Goal: Transaction & Acquisition: Book appointment/travel/reservation

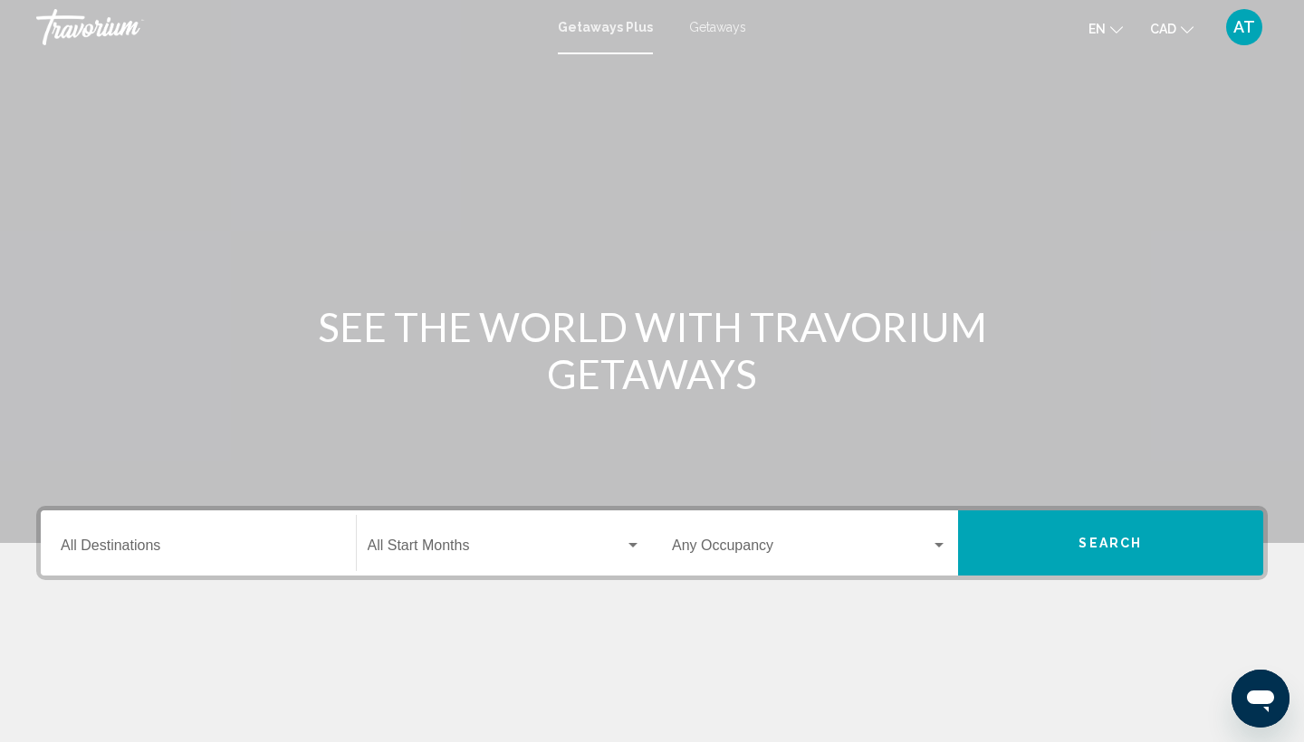
click at [127, 550] on input "Destination All Destinations" at bounding box center [198, 549] width 275 height 16
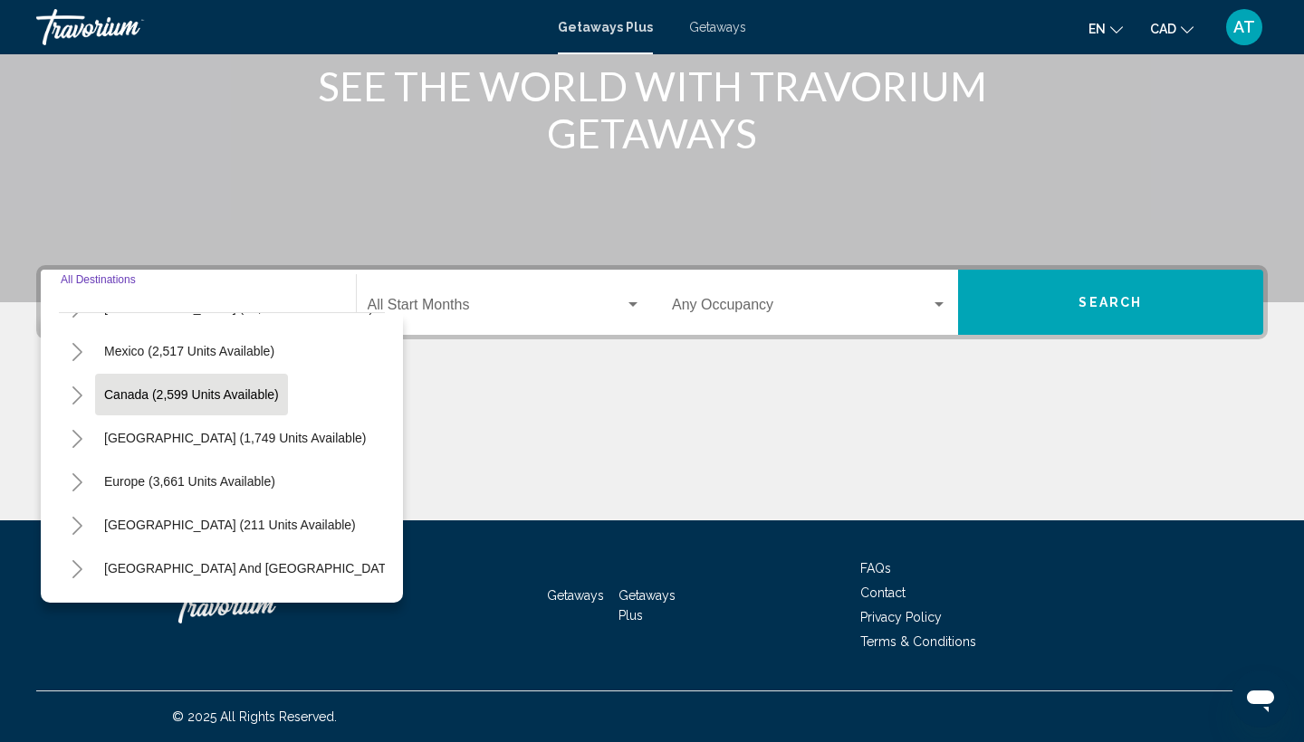
scroll to position [85, 0]
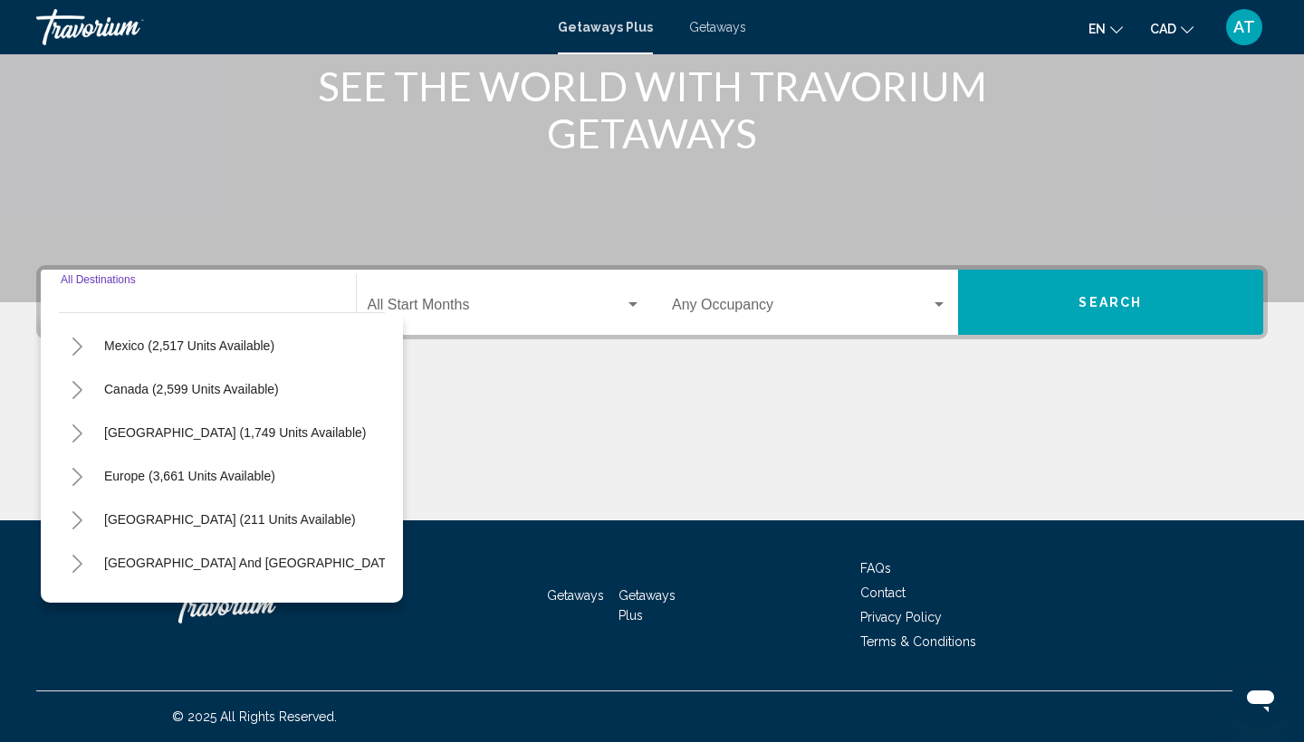
click at [78, 432] on icon "Toggle Caribbean & Atlantic Islands (1,749 units available)" at bounding box center [78, 434] width 14 height 18
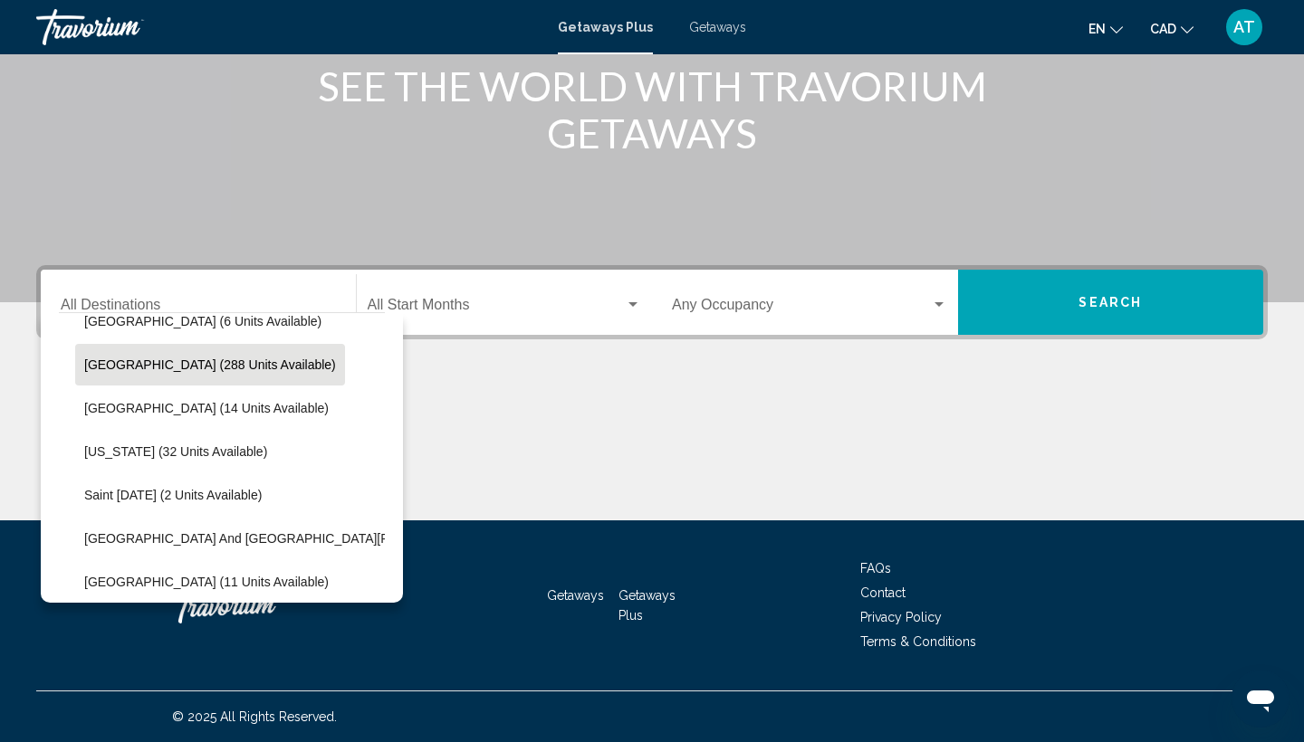
scroll to position [328, 2]
click at [185, 369] on span "Dominican Republic (288 units available)" at bounding box center [210, 364] width 252 height 14
type input "**********"
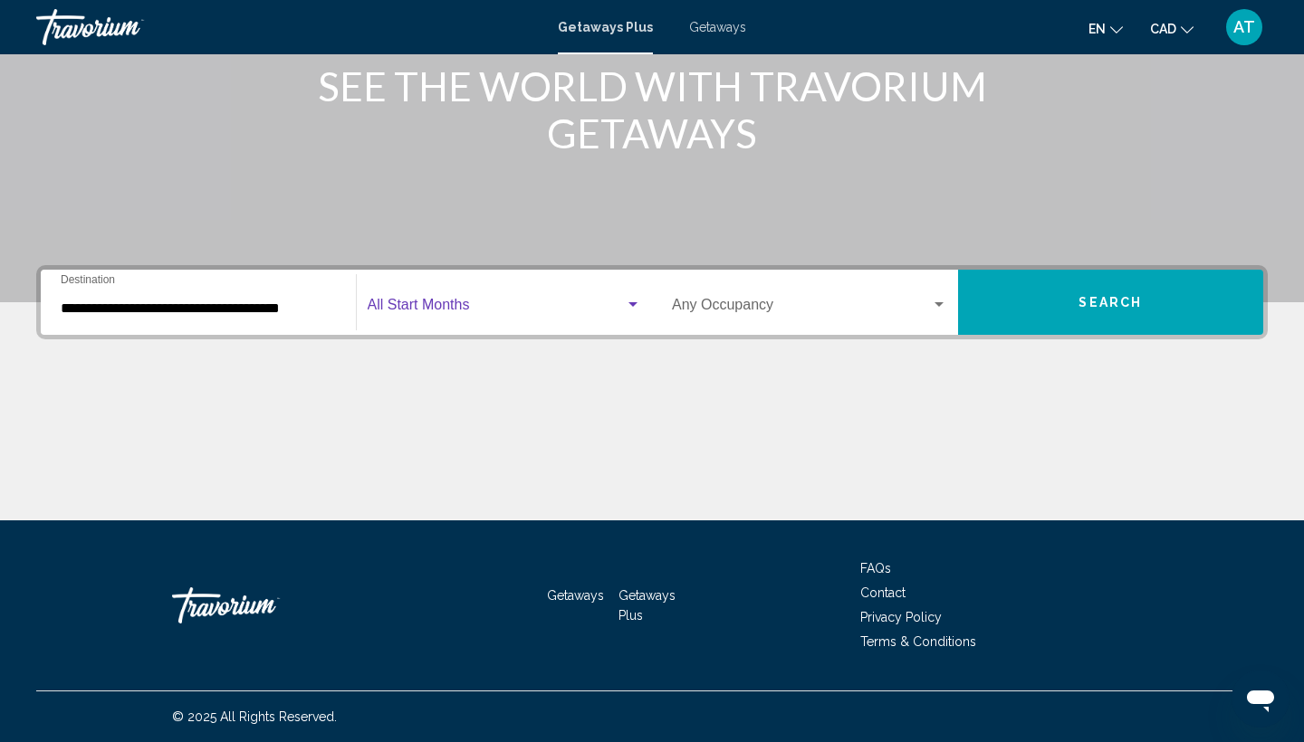
click at [412, 307] on span "Search widget" at bounding box center [497, 309] width 258 height 16
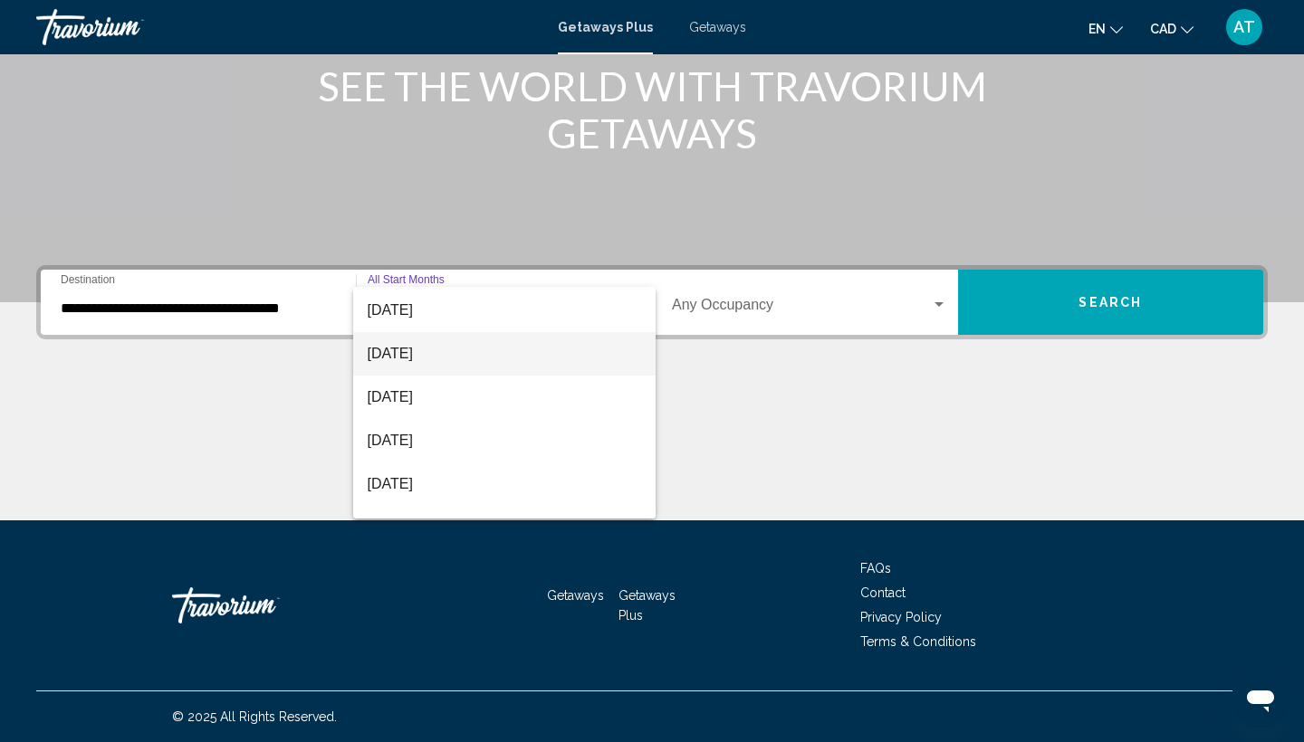
scroll to position [107, 0]
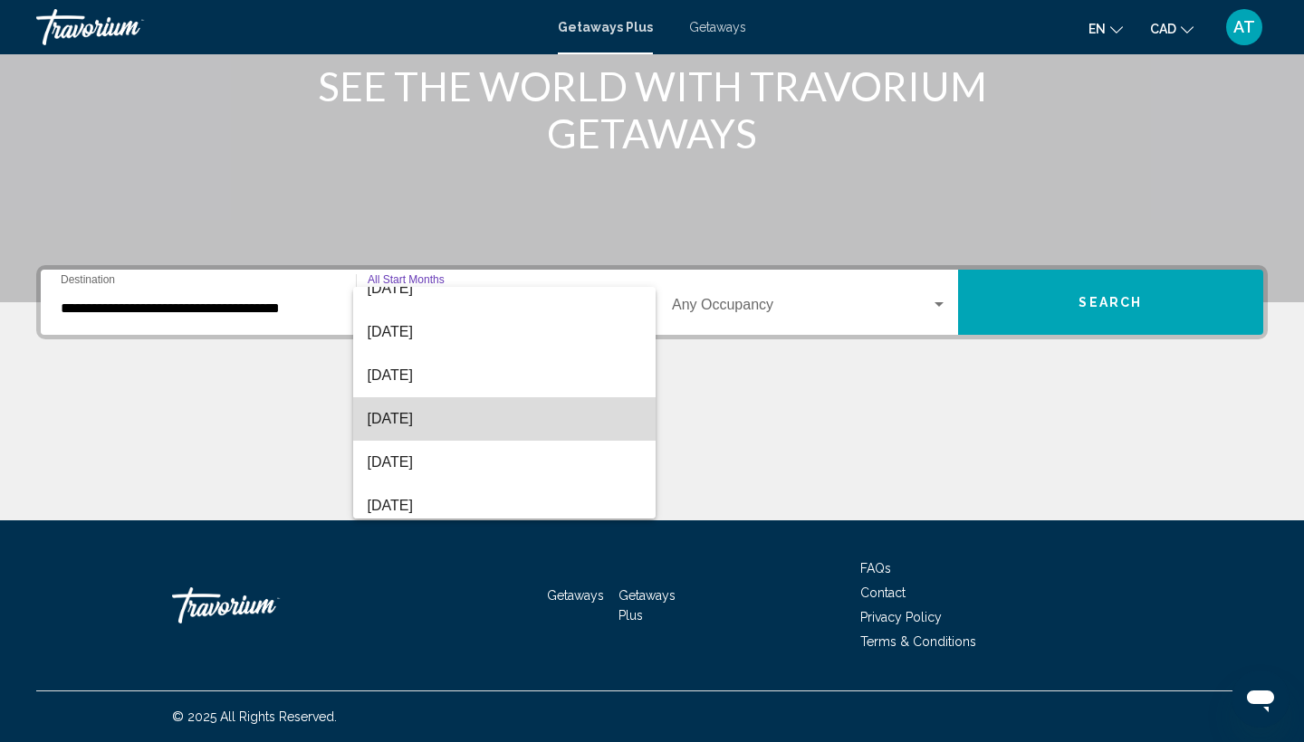
click at [434, 423] on span "December 2025" at bounding box center [505, 418] width 274 height 43
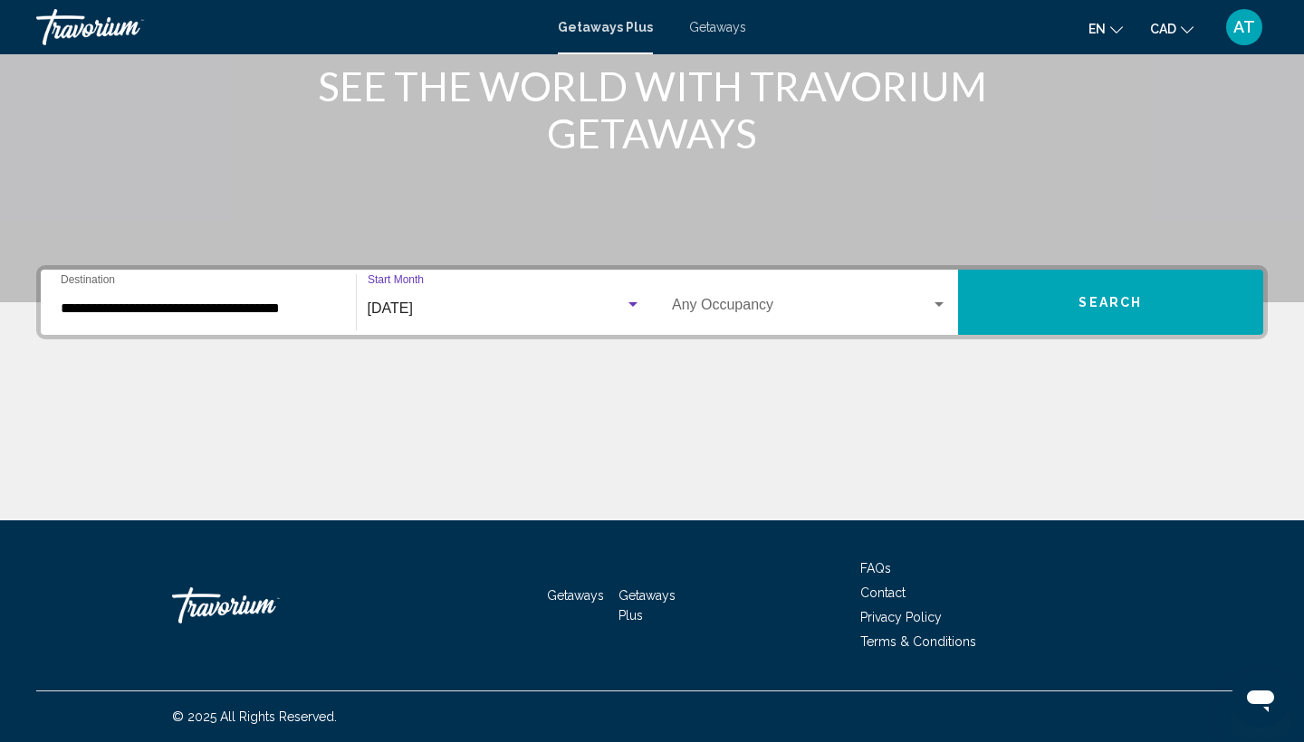
click at [1085, 307] on span "Search" at bounding box center [1109, 303] width 63 height 14
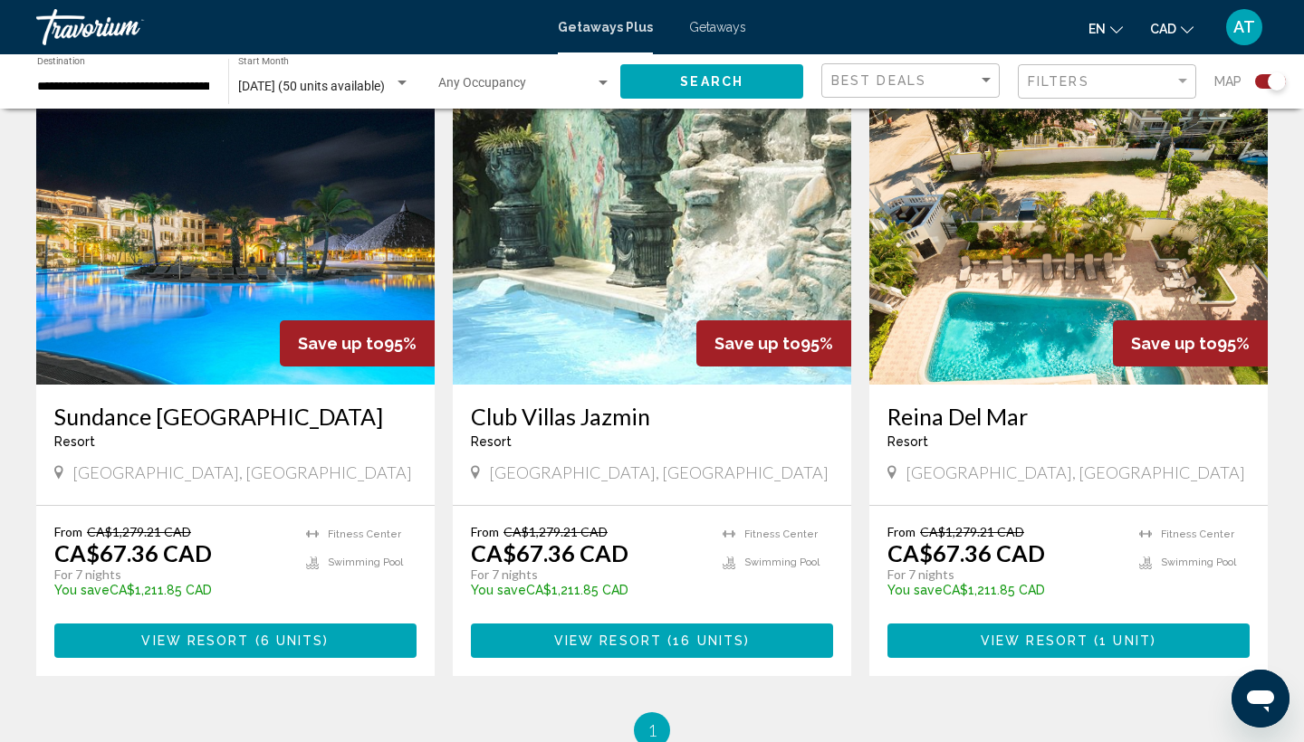
scroll to position [1306, 0]
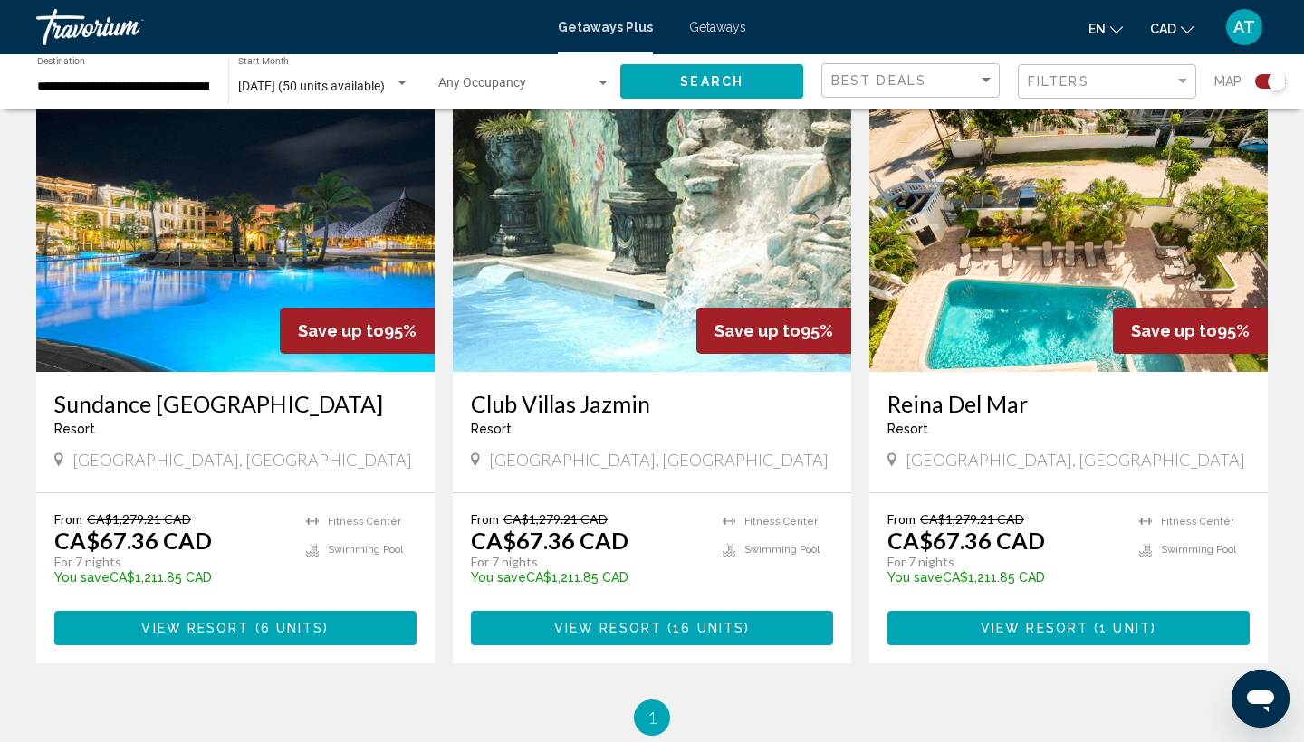
click at [206, 622] on span "View Resort" at bounding box center [195, 629] width 108 height 14
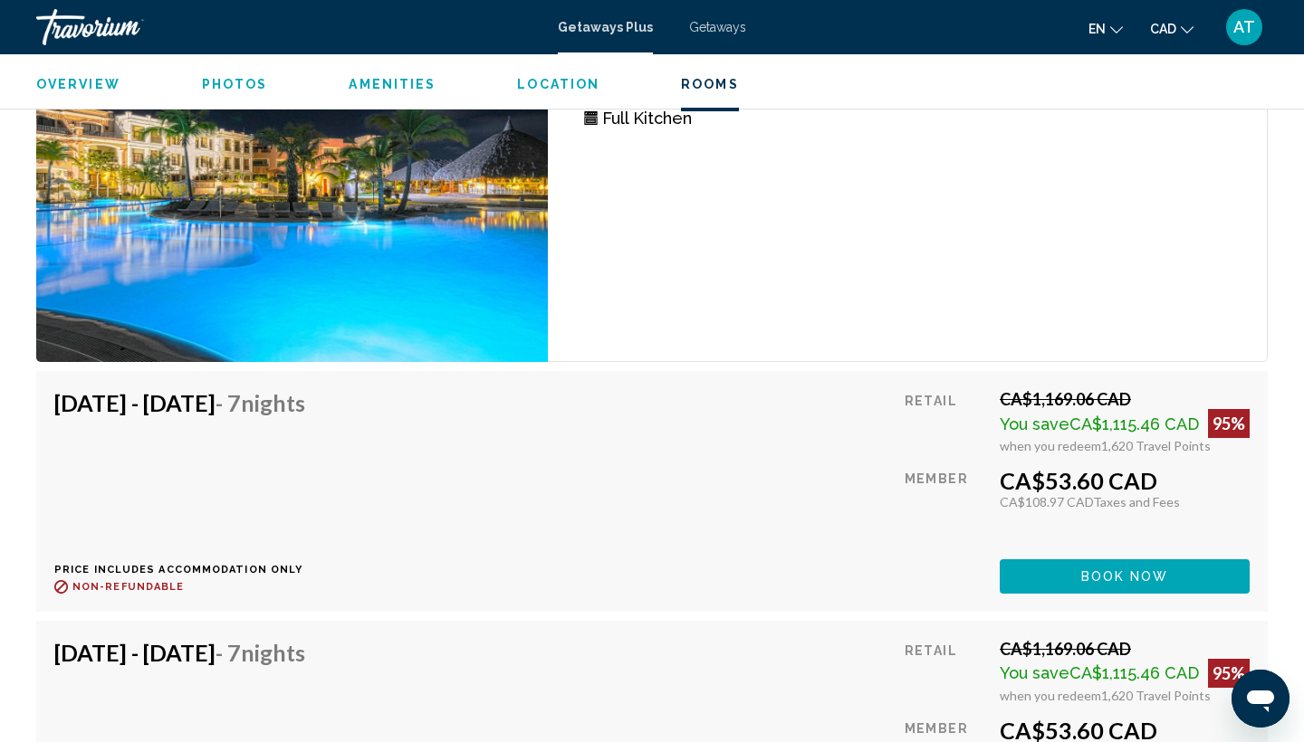
scroll to position [2683, 0]
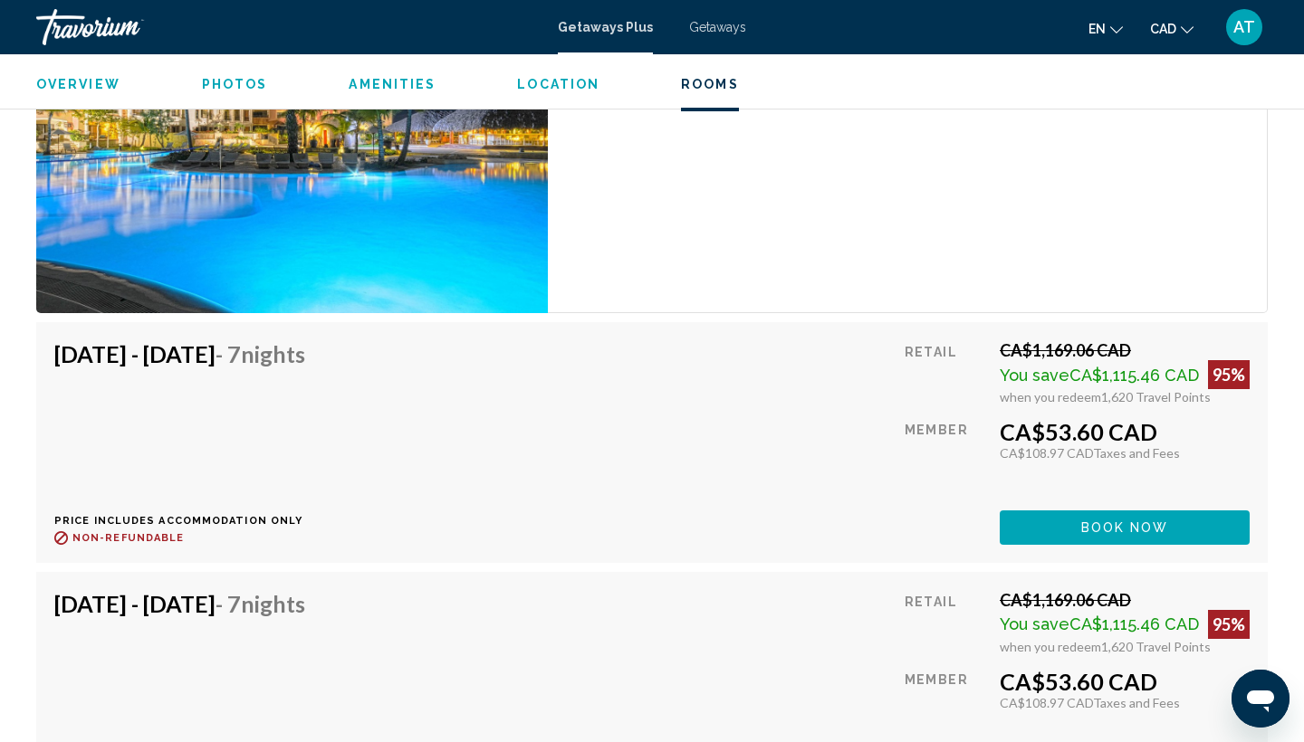
click at [1066, 525] on button "Book now" at bounding box center [1125, 528] width 250 height 34
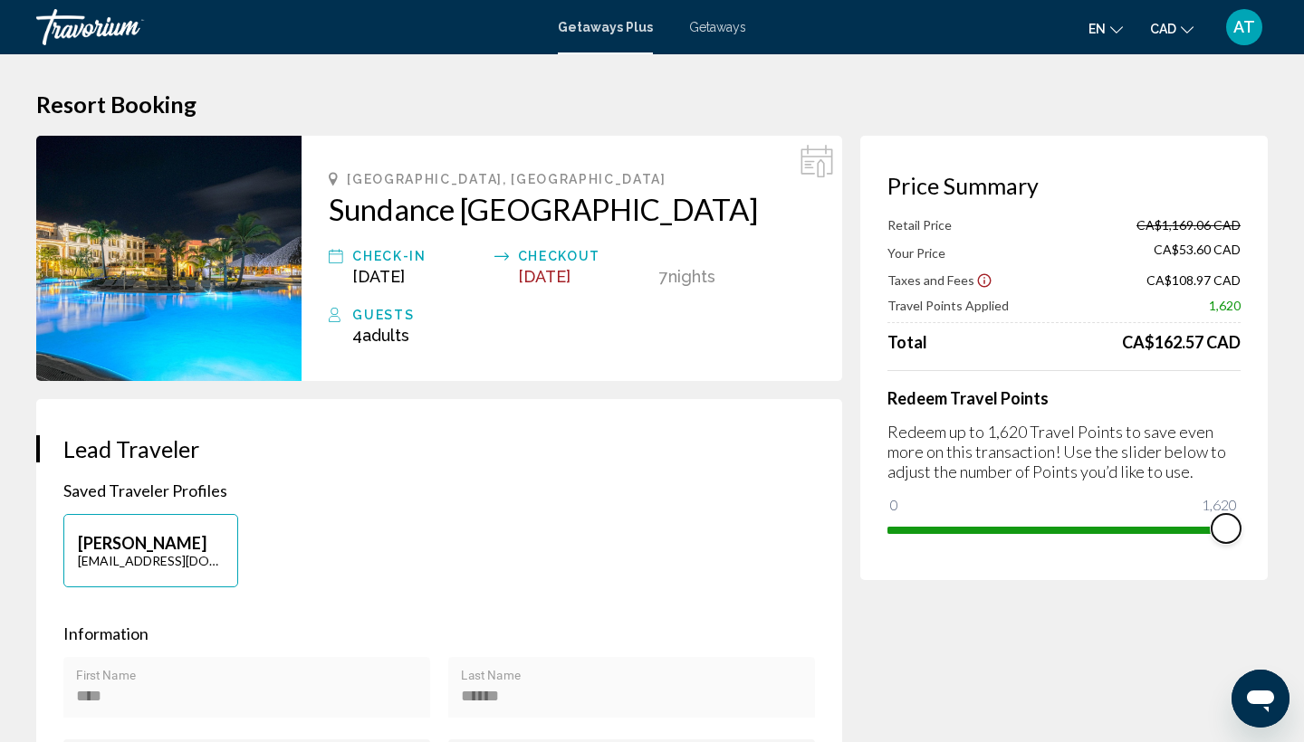
click at [1066, 525] on span "Main content" at bounding box center [1056, 526] width 339 height 29
drag, startPoint x: 1069, startPoint y: 524, endPoint x: 1116, endPoint y: 527, distance: 47.2
click at [1116, 527] on span "Main content" at bounding box center [1116, 528] width 29 height 29
drag, startPoint x: 1120, startPoint y: 531, endPoint x: 1288, endPoint y: 540, distance: 167.8
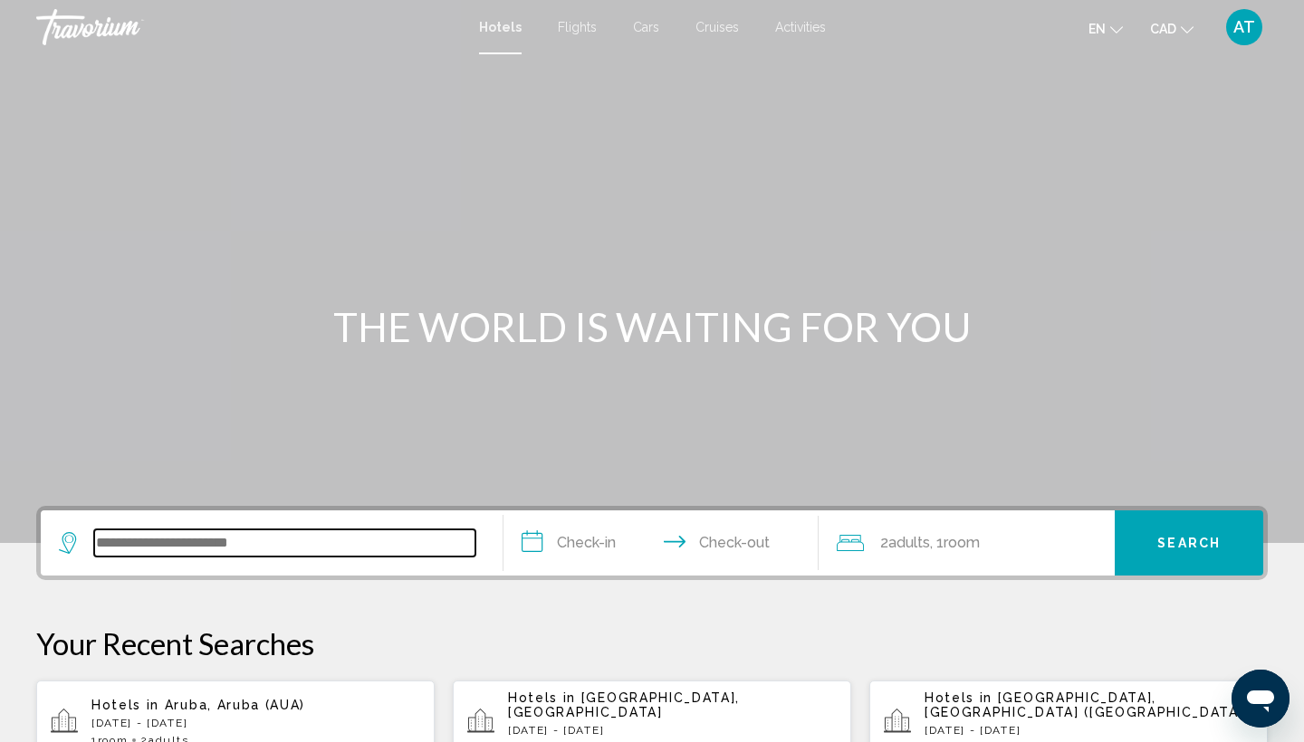
click at [104, 546] on input "Search widget" at bounding box center [284, 543] width 381 height 27
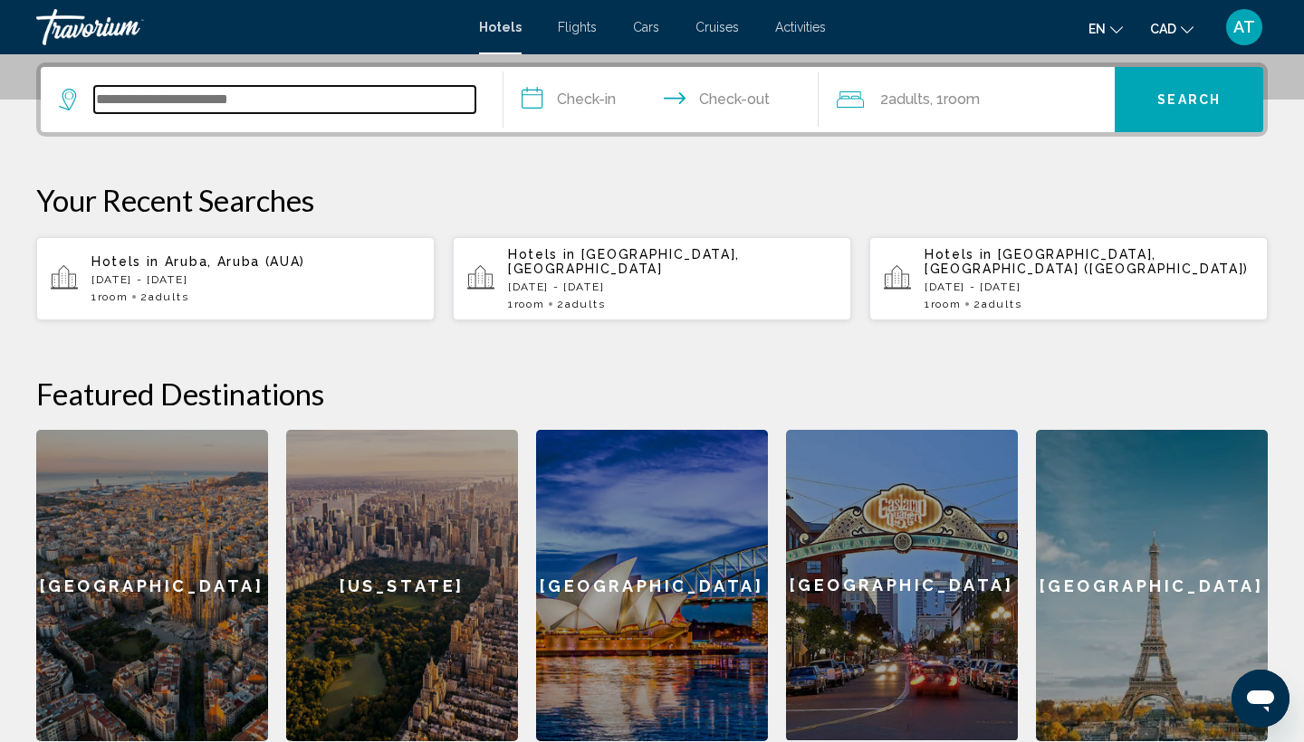
scroll to position [447, 0]
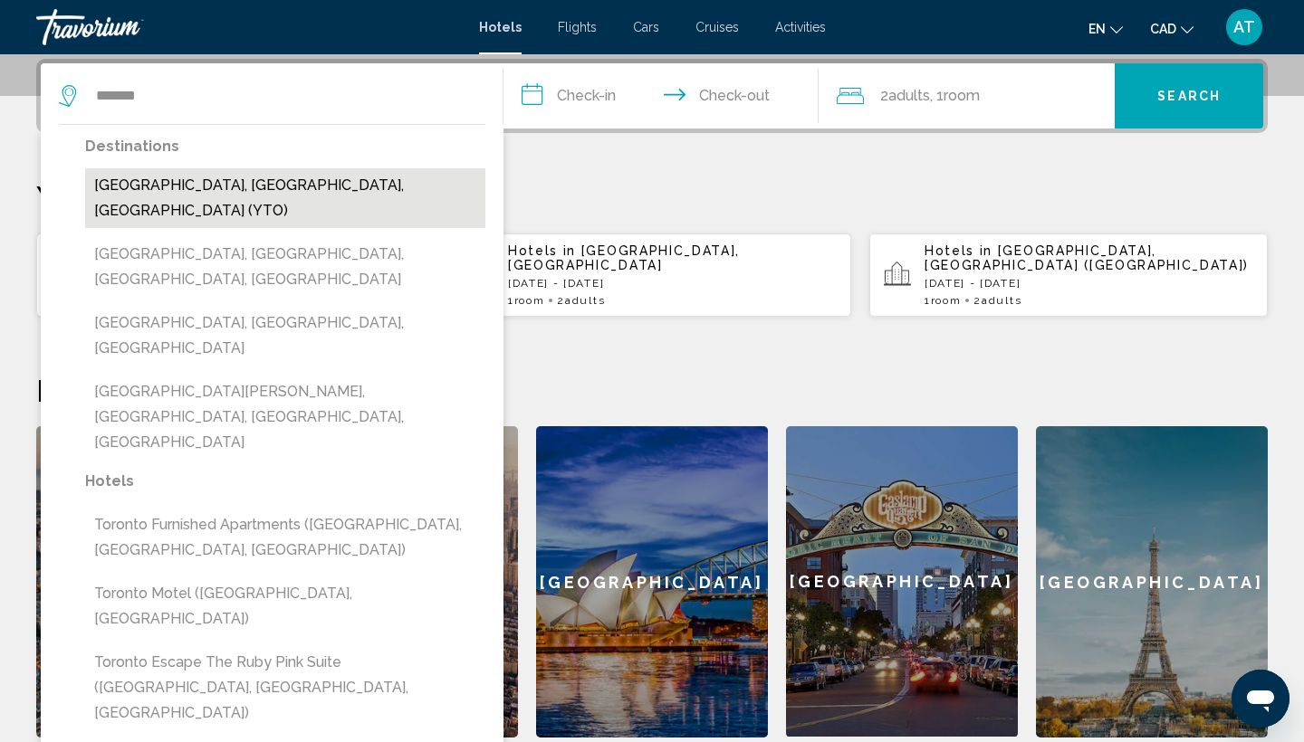
click at [150, 183] on button "[GEOGRAPHIC_DATA], [GEOGRAPHIC_DATA], [GEOGRAPHIC_DATA] (YTO)" at bounding box center [285, 198] width 400 height 60
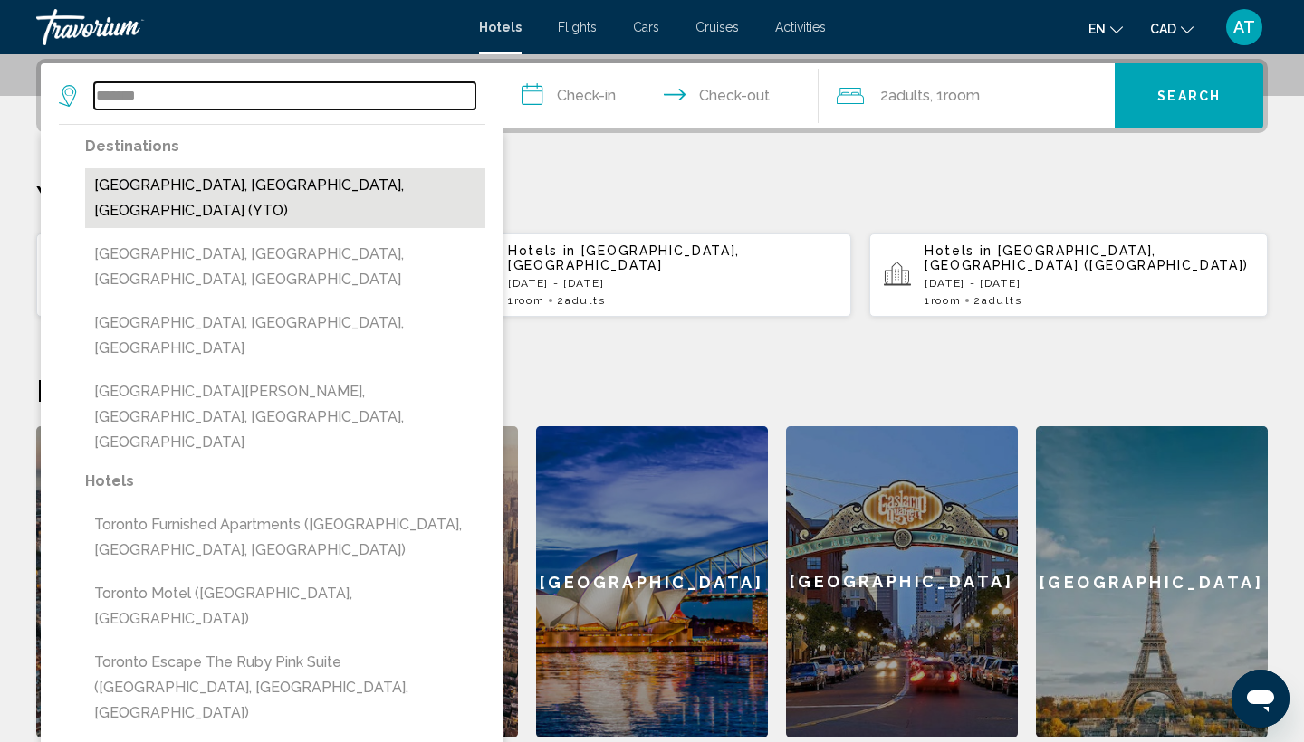
type input "**********"
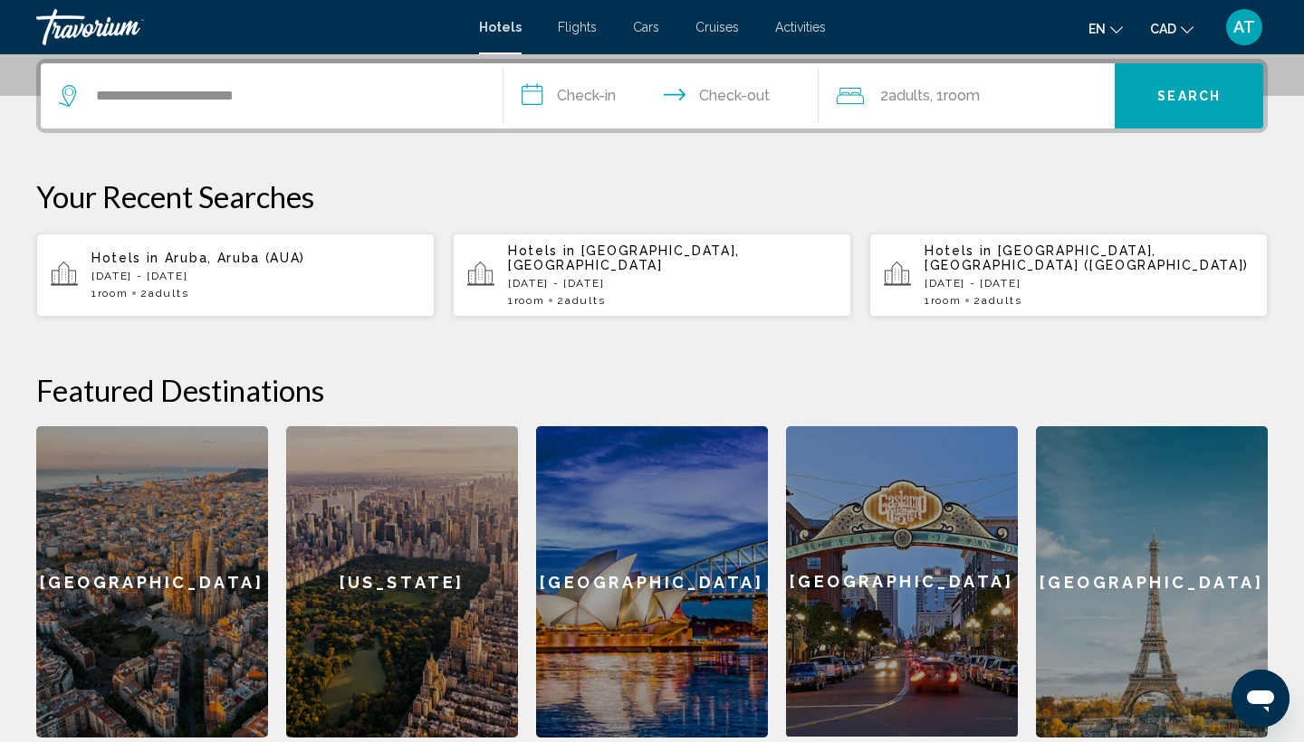
click at [523, 91] on input "**********" at bounding box center [664, 98] width 322 height 71
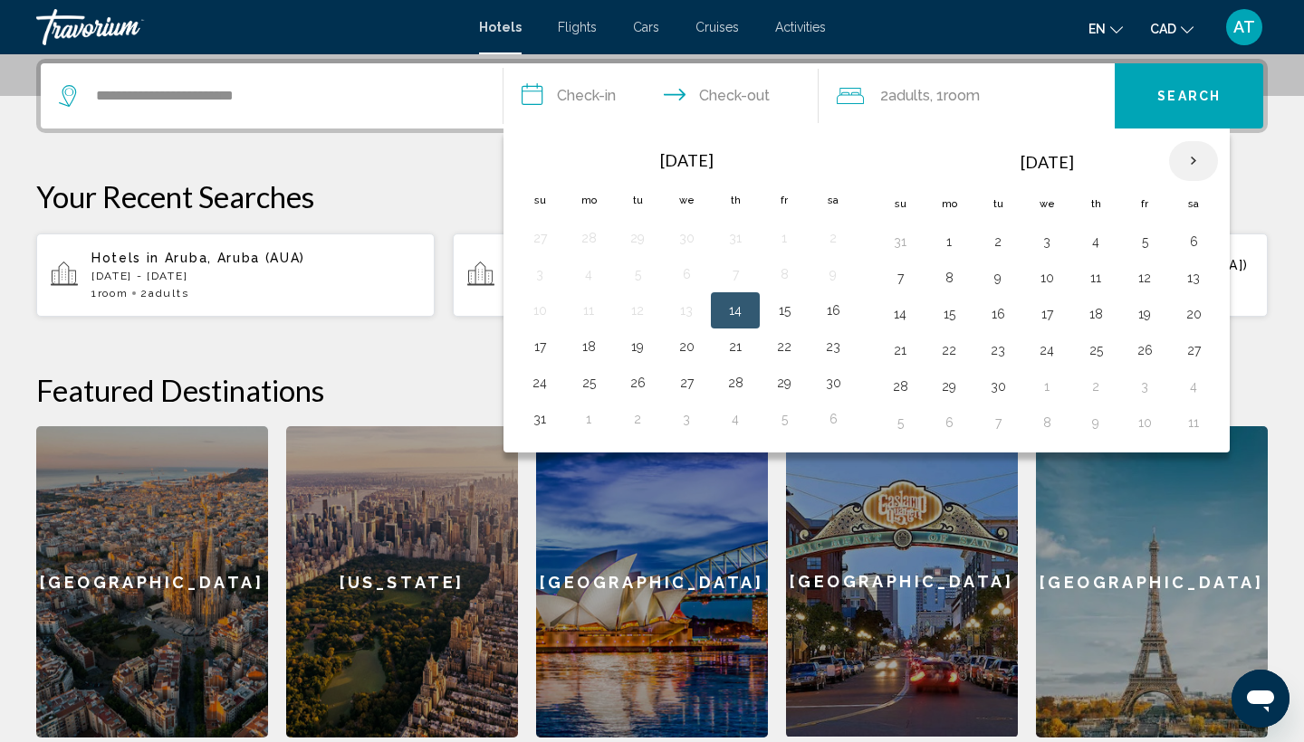
click at [1190, 160] on th "Next month" at bounding box center [1193, 161] width 49 height 40
click at [1139, 283] on button "10" at bounding box center [1144, 277] width 29 height 25
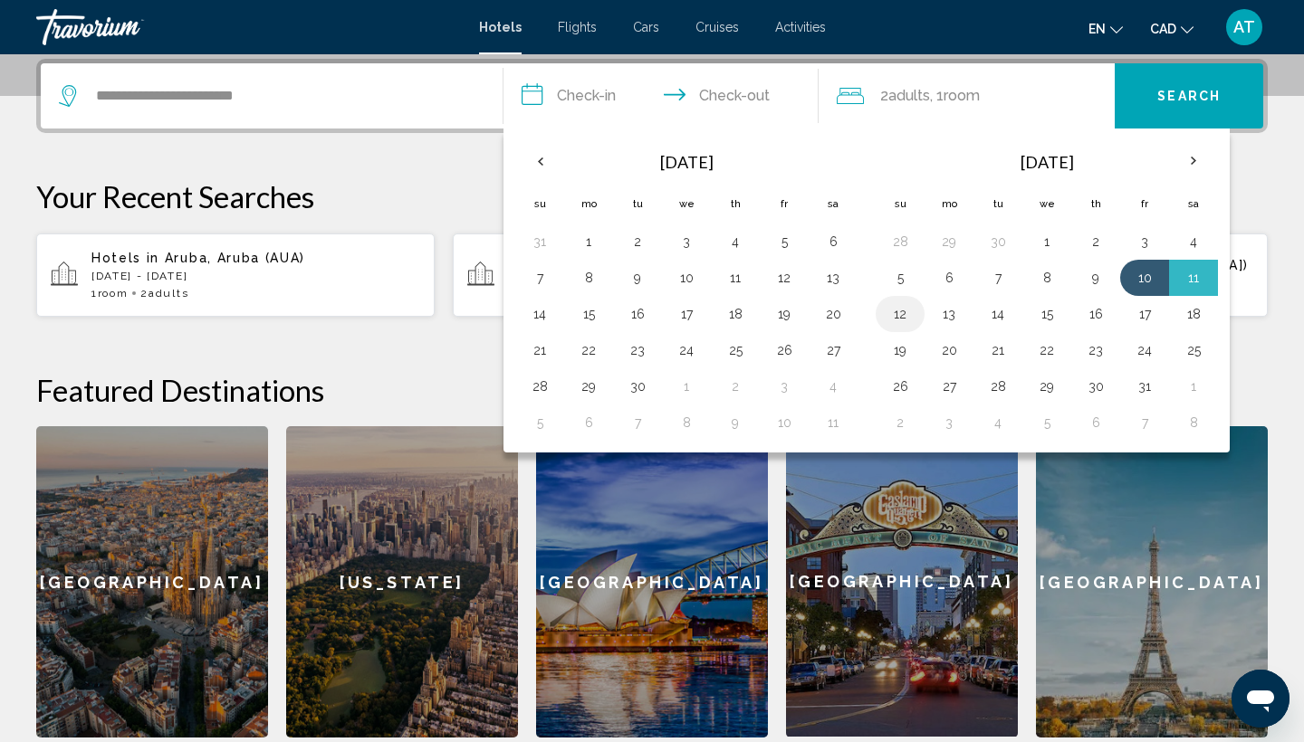
click at [896, 313] on button "12" at bounding box center [900, 314] width 29 height 25
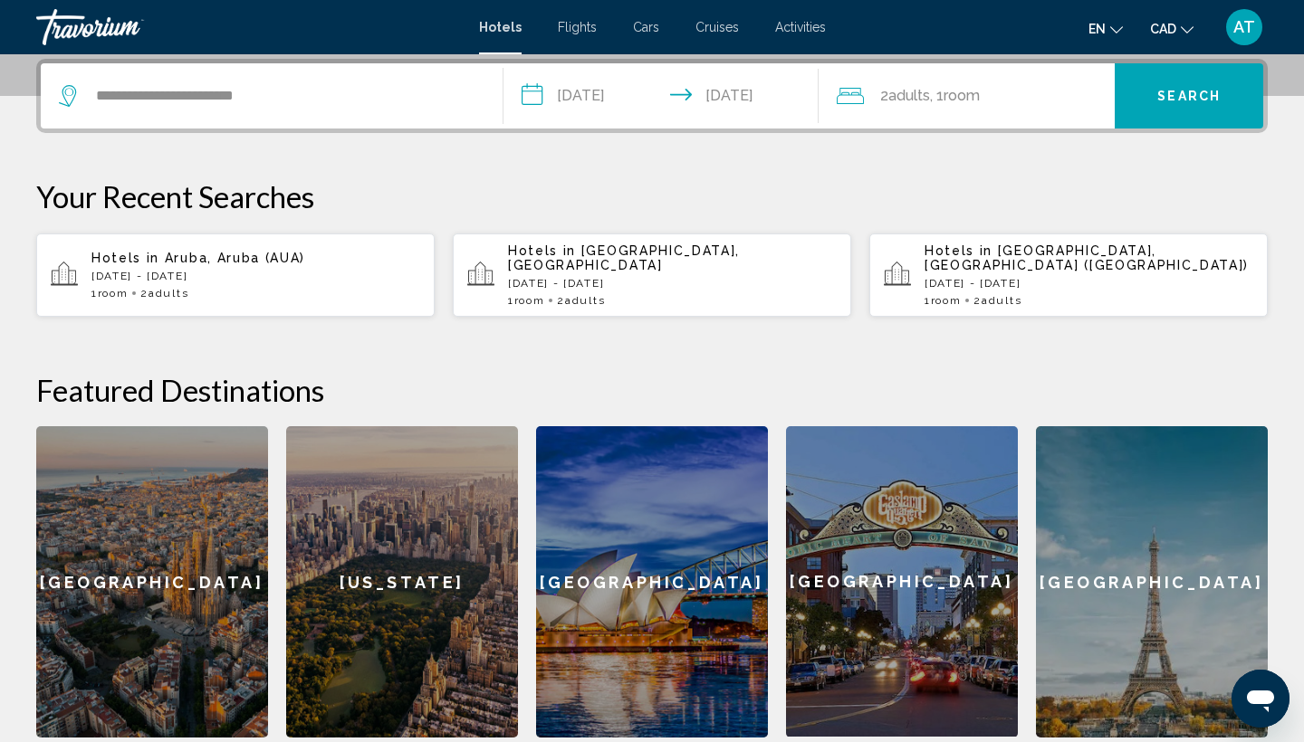
type input "**********"
click at [1184, 95] on span "Search" at bounding box center [1188, 97] width 63 height 14
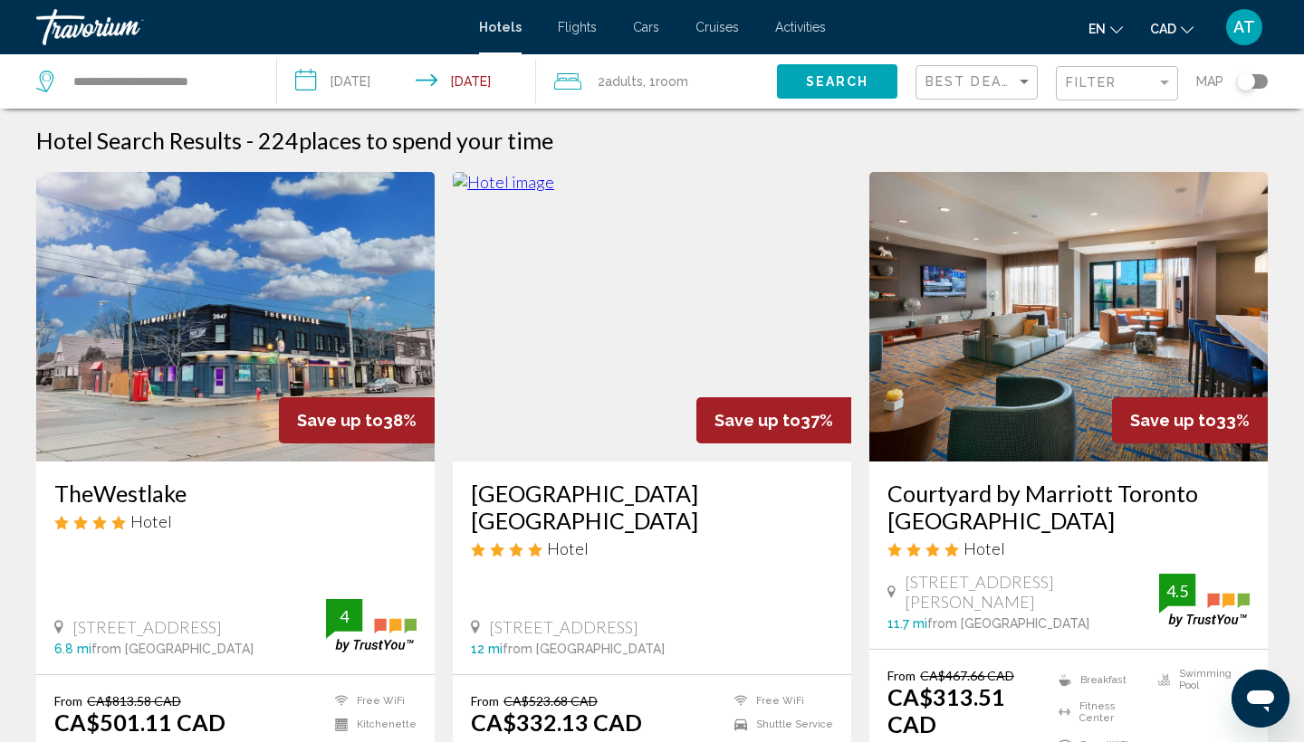
click at [1241, 27] on span "AT" at bounding box center [1244, 27] width 22 height 18
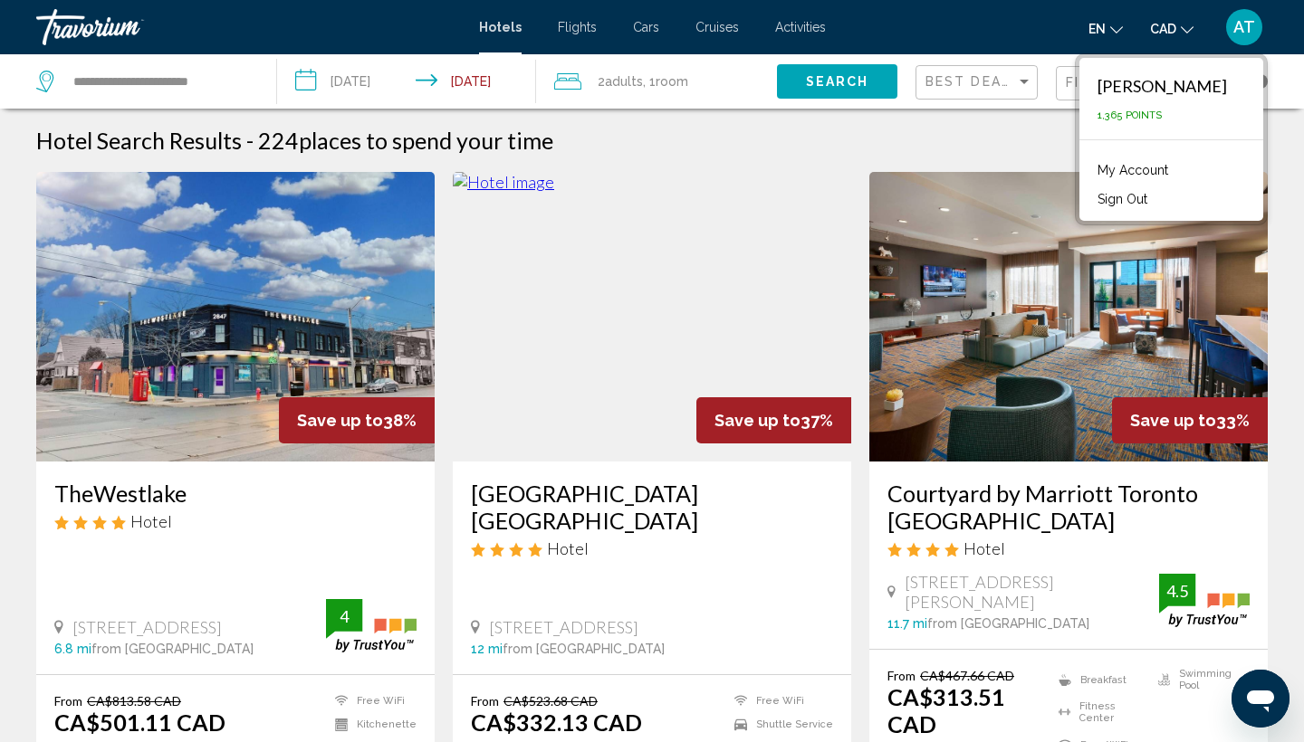
click at [1177, 166] on link "My Account" at bounding box center [1132, 170] width 89 height 24
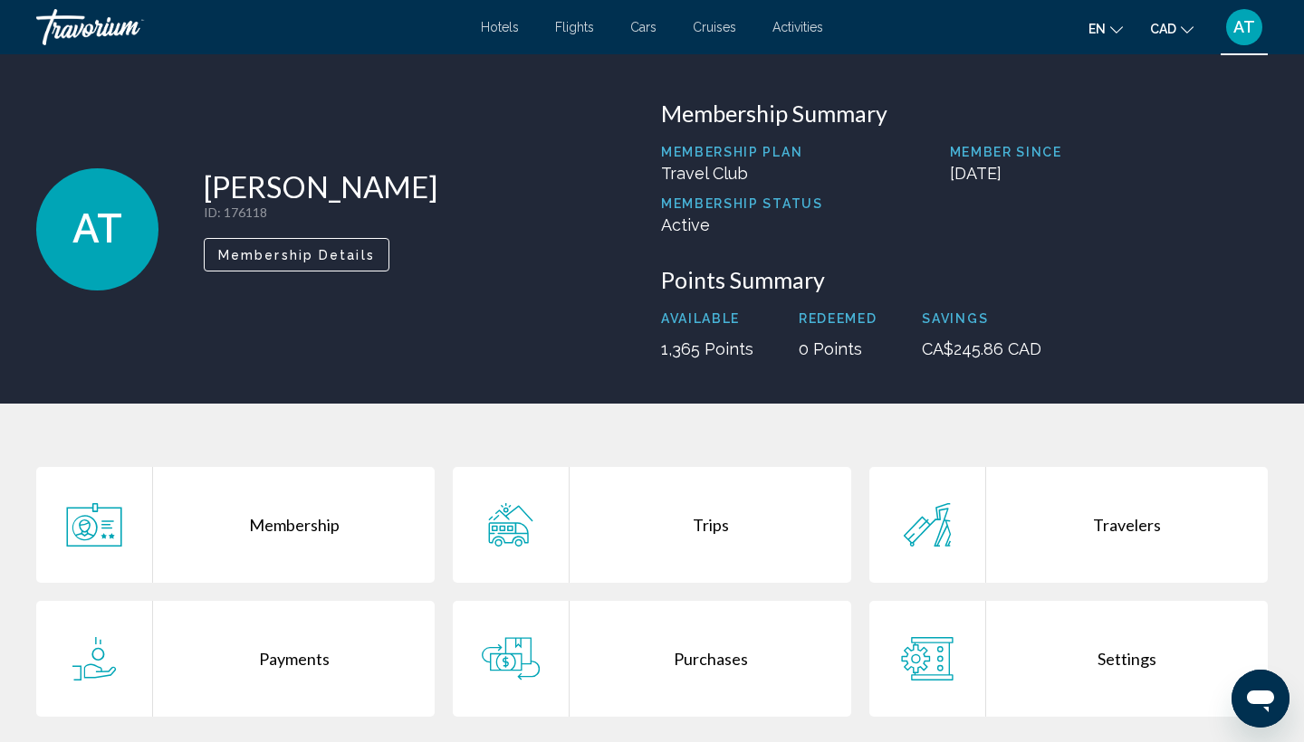
scroll to position [48, 0]
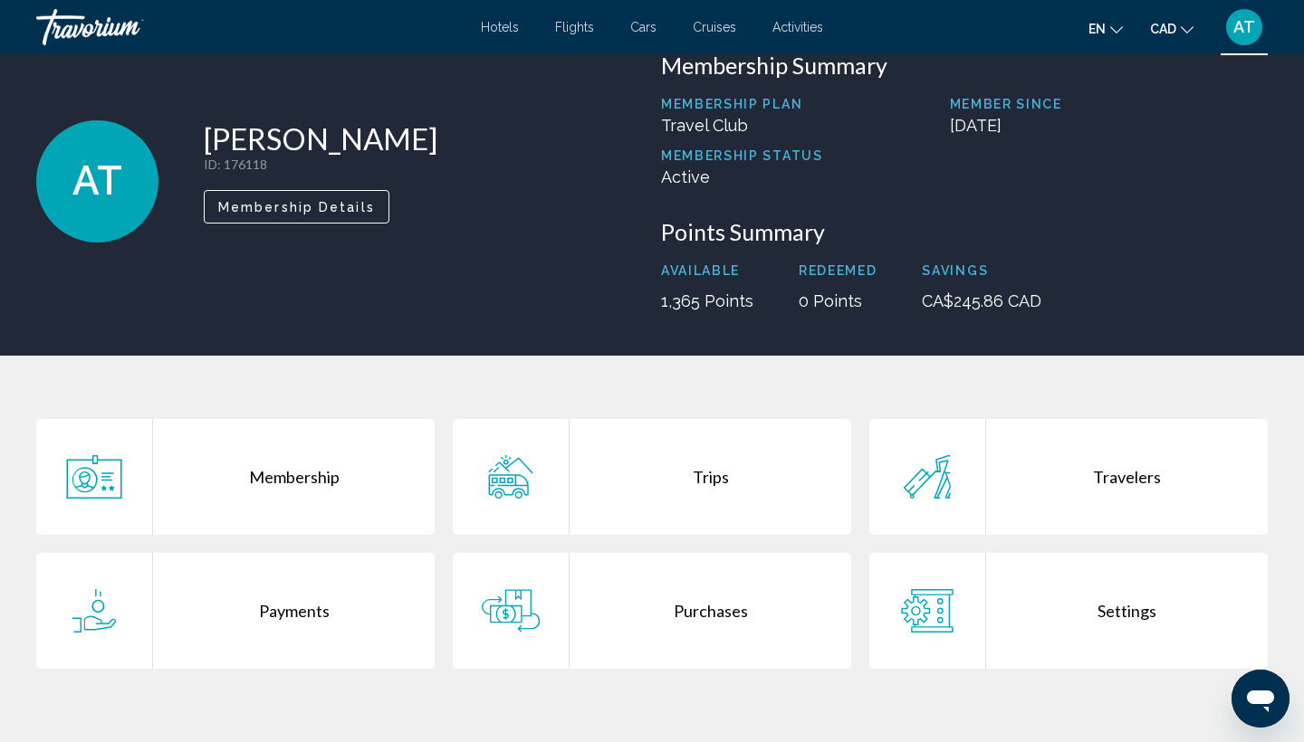
click at [1122, 618] on div "Settings" at bounding box center [1127, 611] width 282 height 116
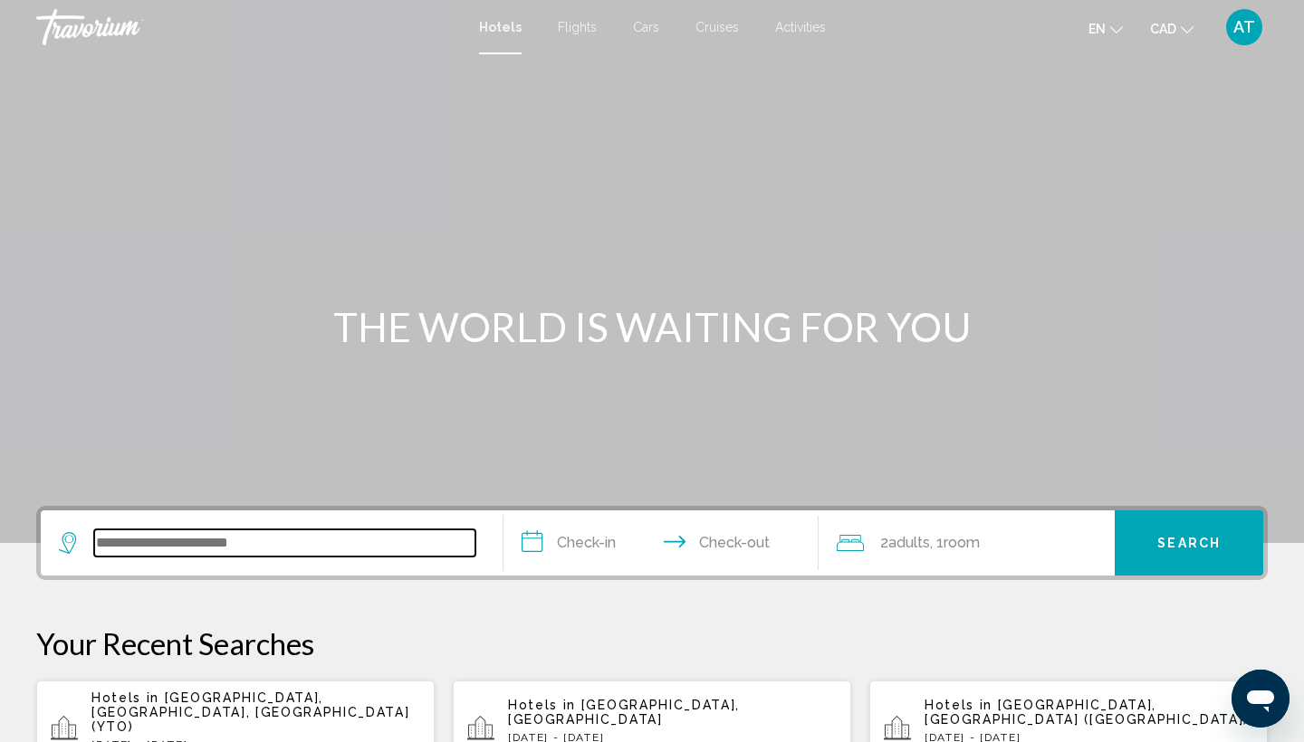
click at [202, 555] on input "Search widget" at bounding box center [284, 543] width 381 height 27
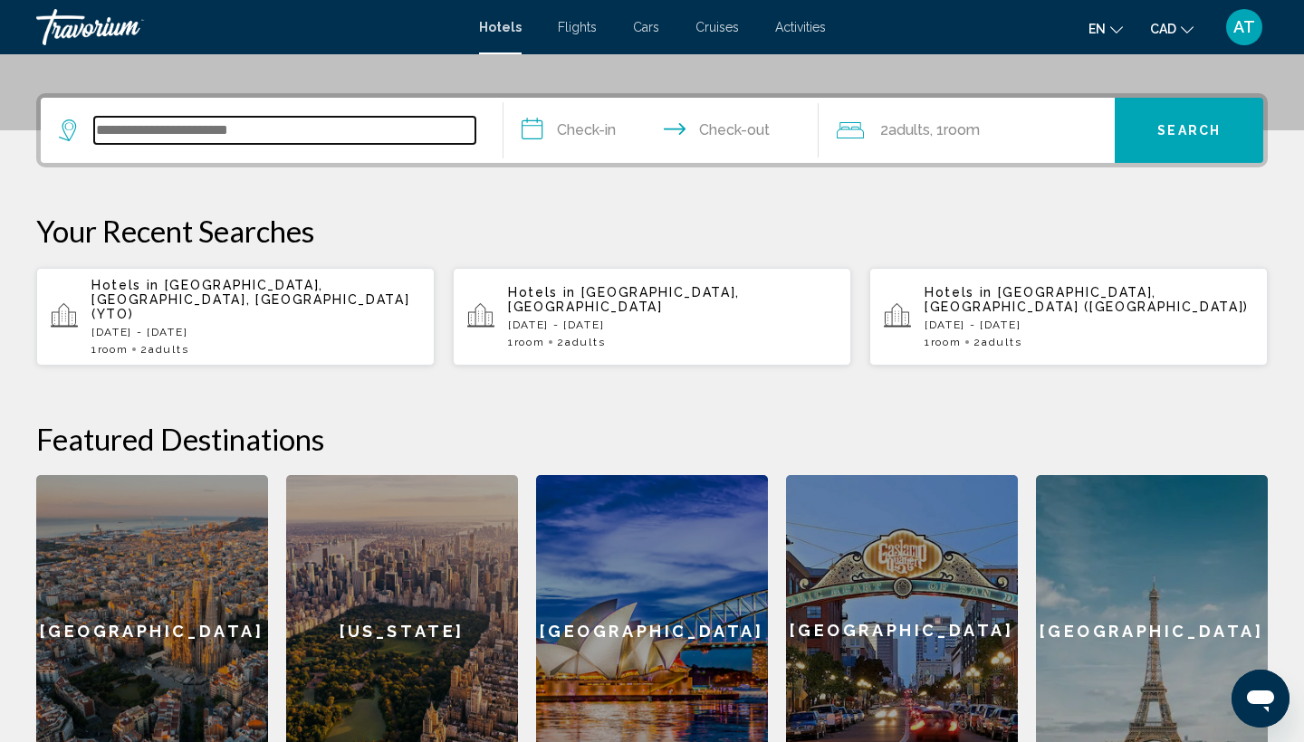
scroll to position [447, 0]
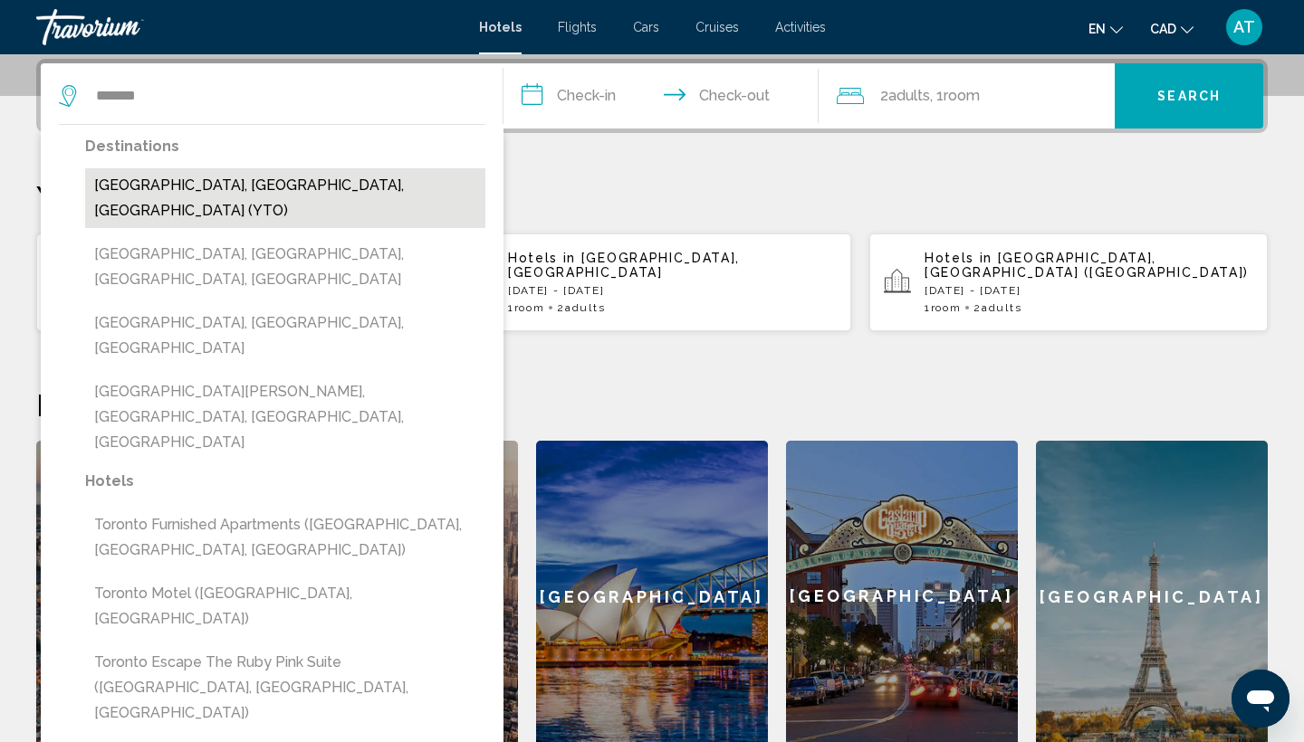
click at [318, 175] on button "[GEOGRAPHIC_DATA], [GEOGRAPHIC_DATA], [GEOGRAPHIC_DATA] (YTO)" at bounding box center [285, 198] width 400 height 60
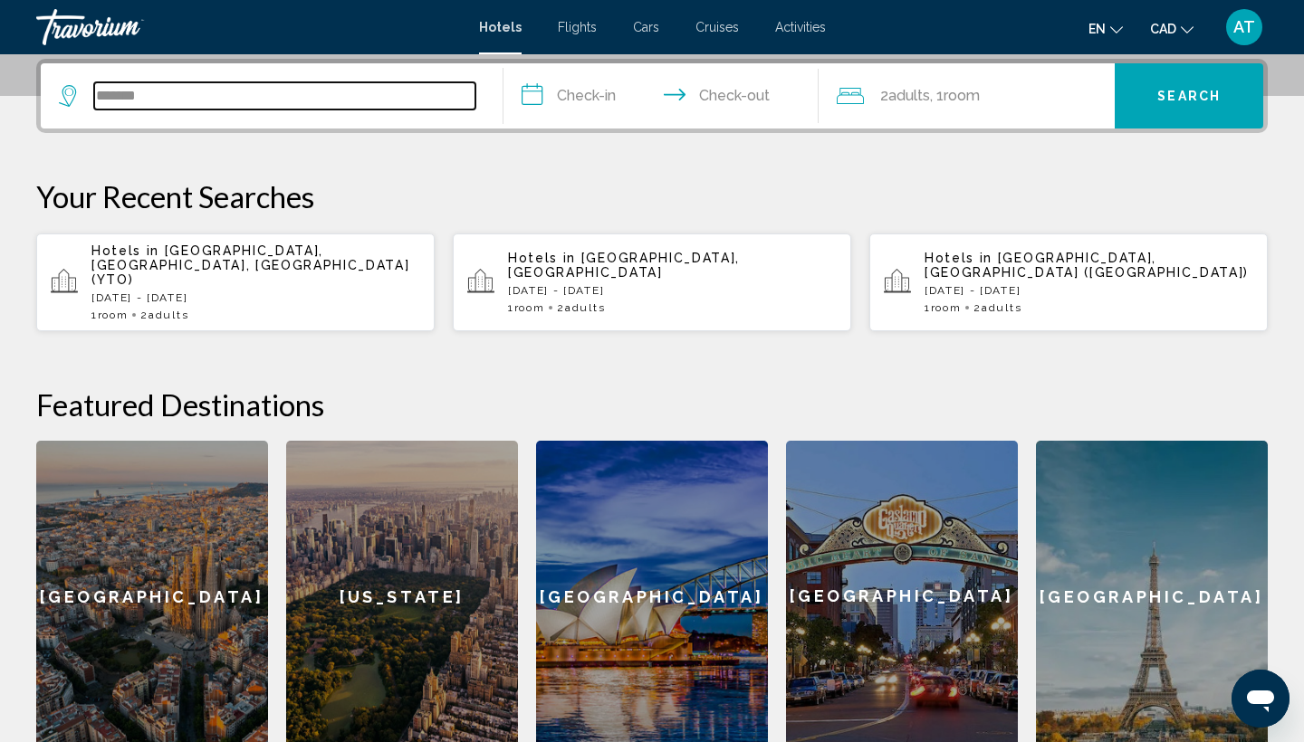
type input "**********"
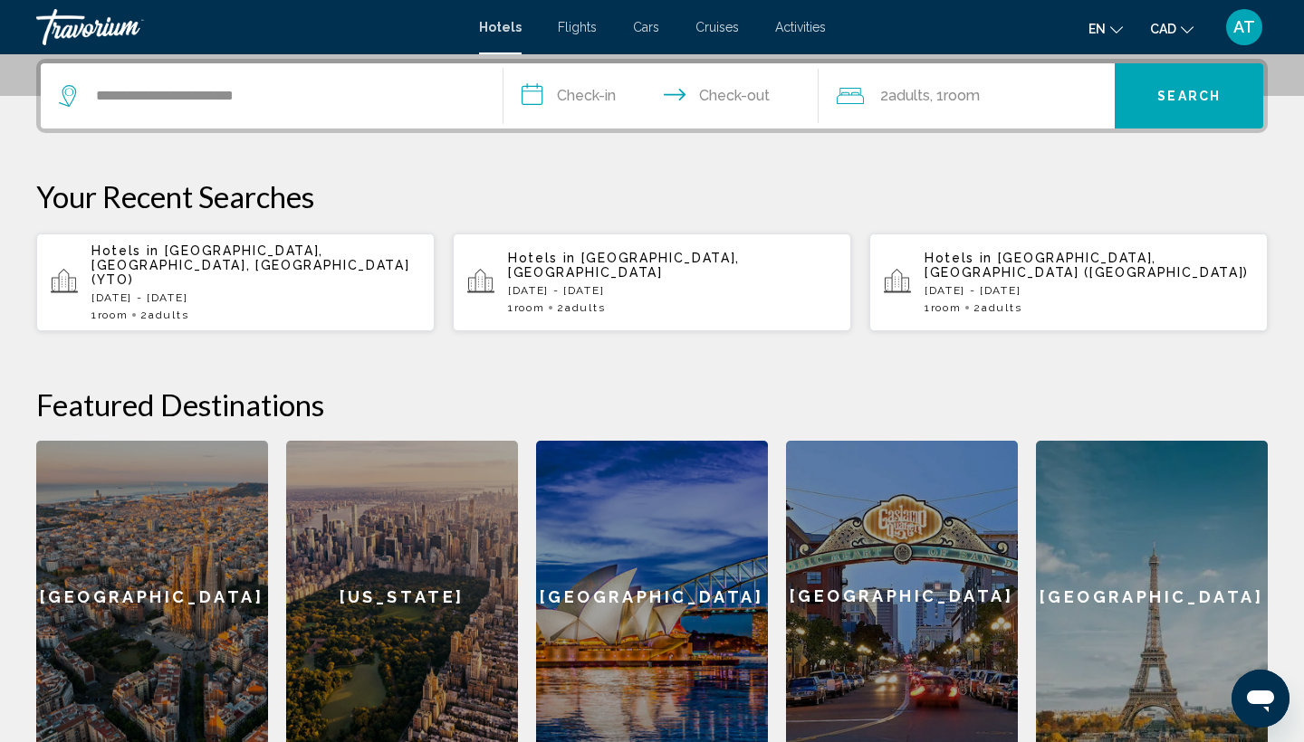
click at [541, 95] on input "**********" at bounding box center [664, 98] width 322 height 71
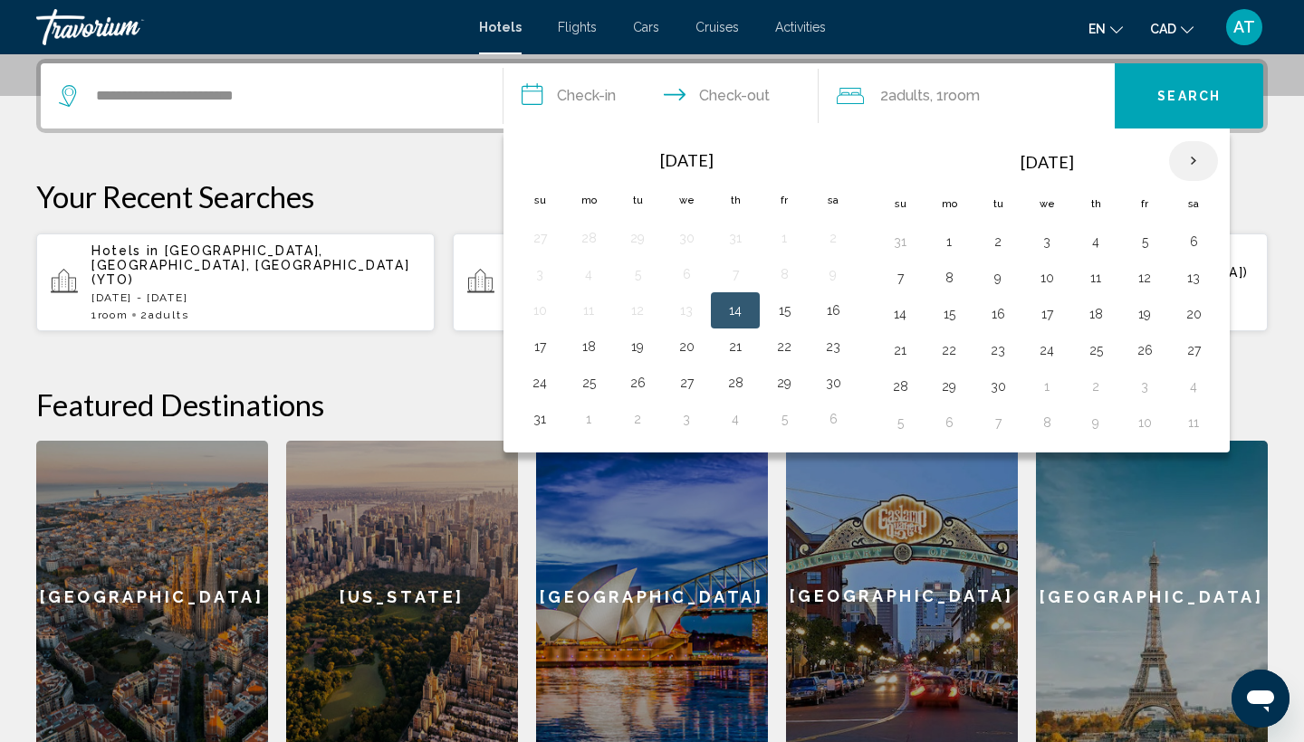
click at [1190, 164] on th "Next month" at bounding box center [1193, 161] width 49 height 40
click at [1145, 282] on button "10" at bounding box center [1144, 277] width 29 height 25
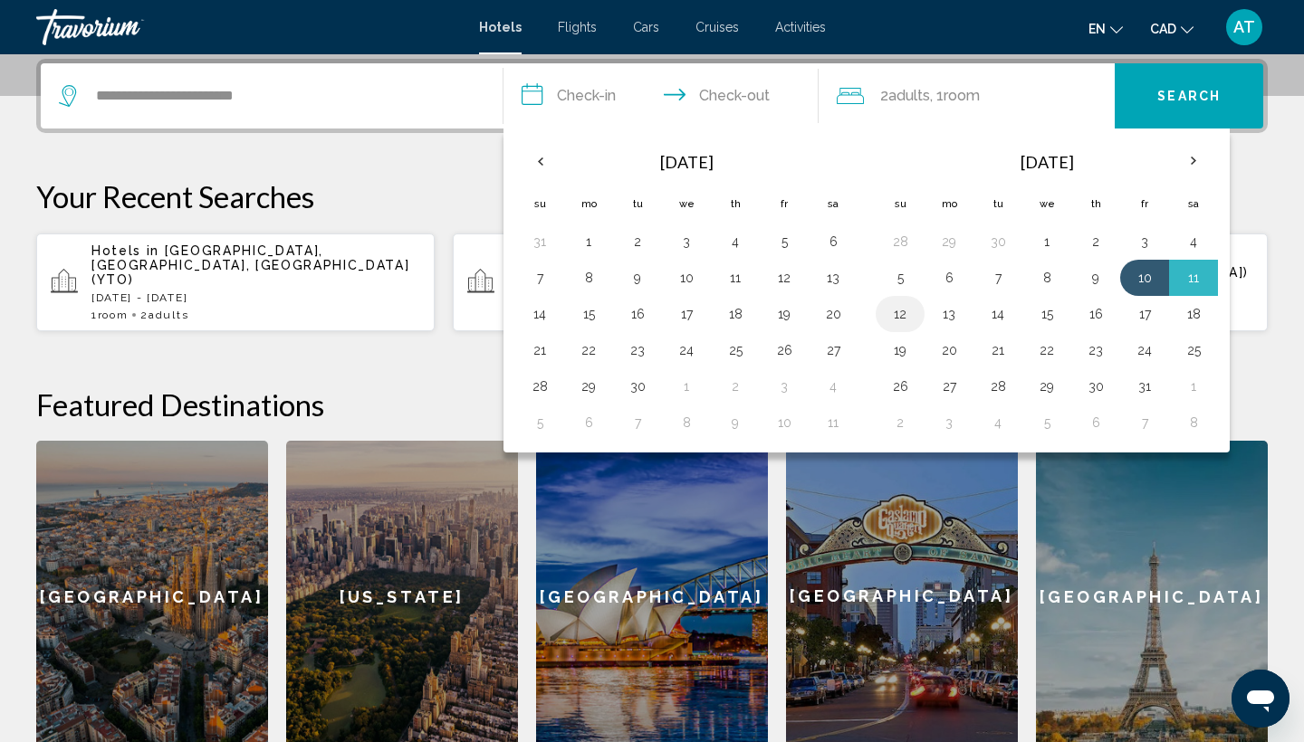
click at [895, 314] on button "12" at bounding box center [900, 314] width 29 height 25
type input "**********"
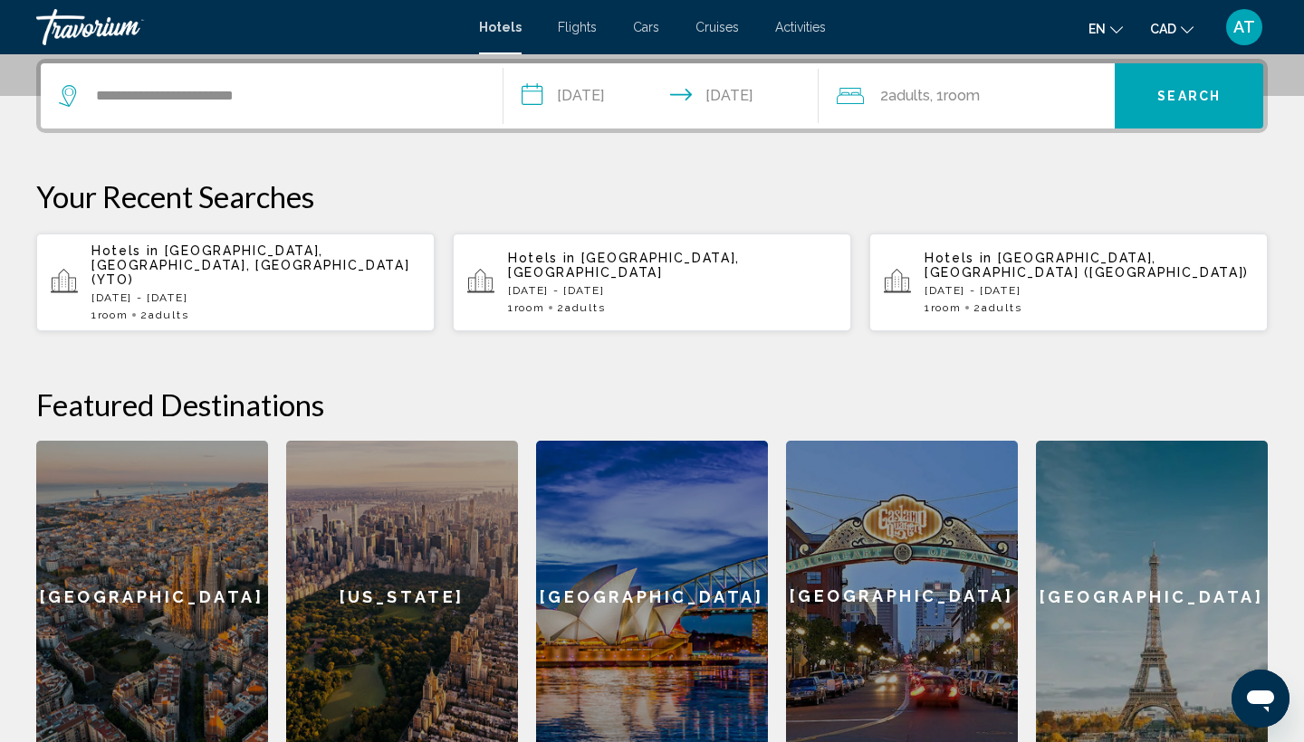
click at [1191, 73] on button "Search" at bounding box center [1189, 95] width 148 height 65
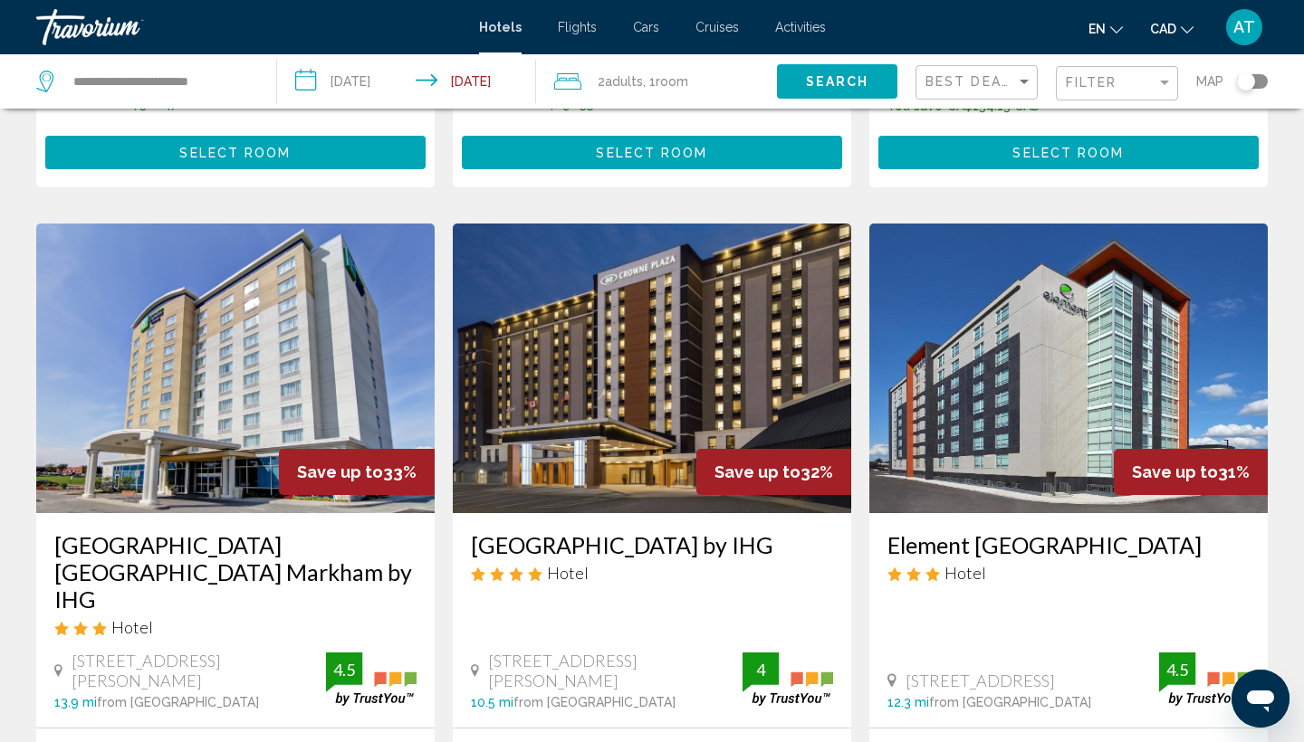
scroll to position [475, 0]
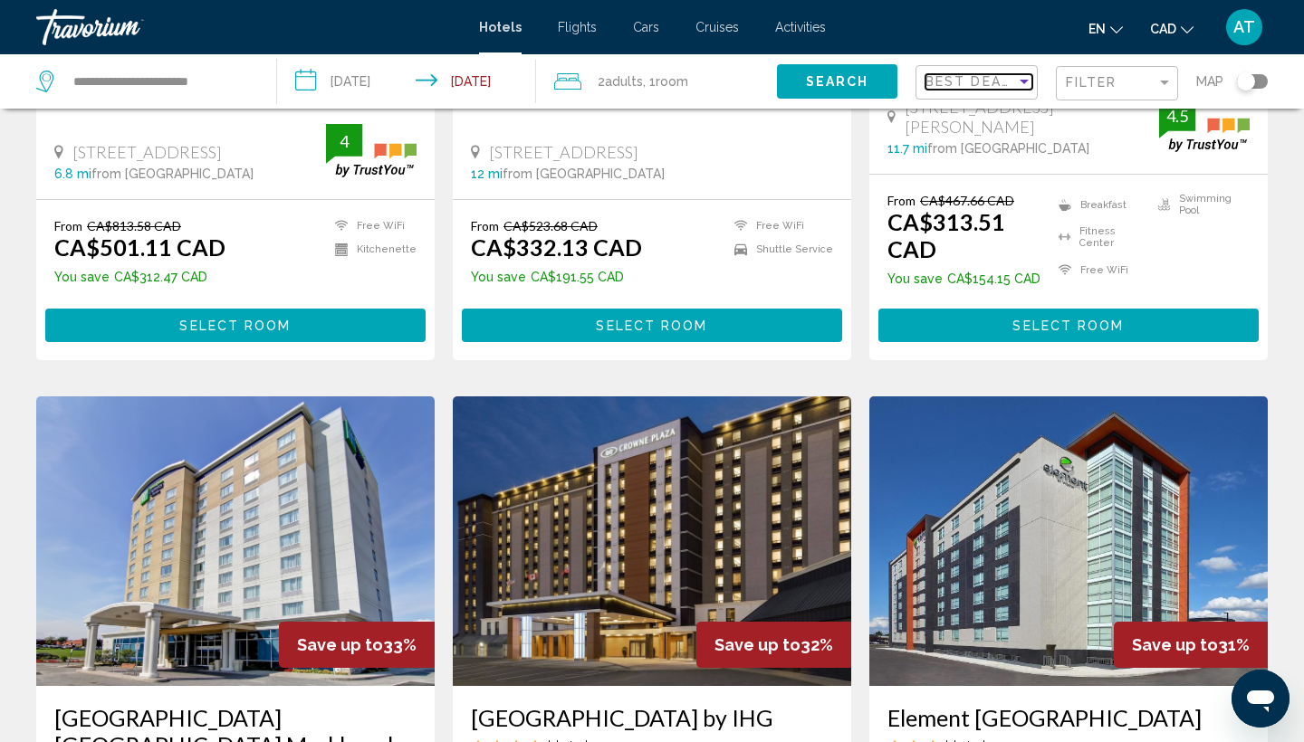
click at [1019, 79] on div "Sort by" at bounding box center [1024, 81] width 16 height 14
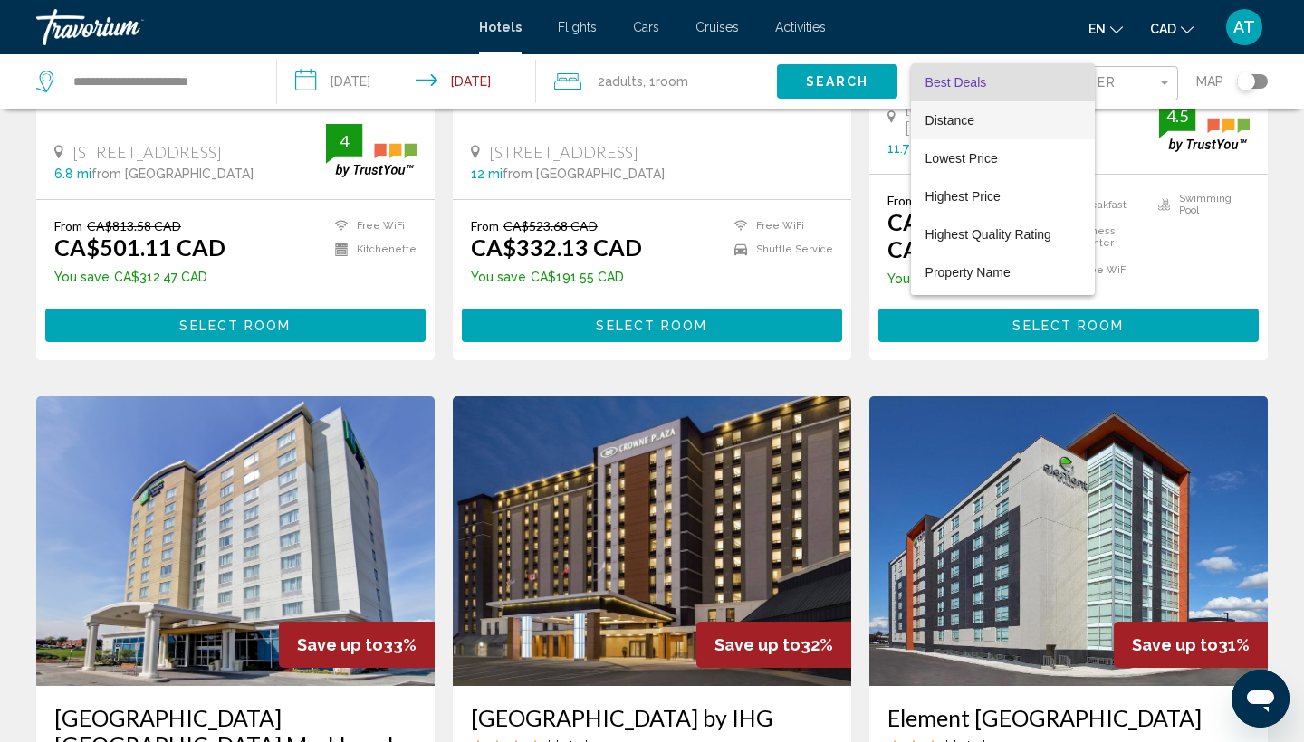
click at [972, 119] on span "Distance" at bounding box center [949, 120] width 49 height 14
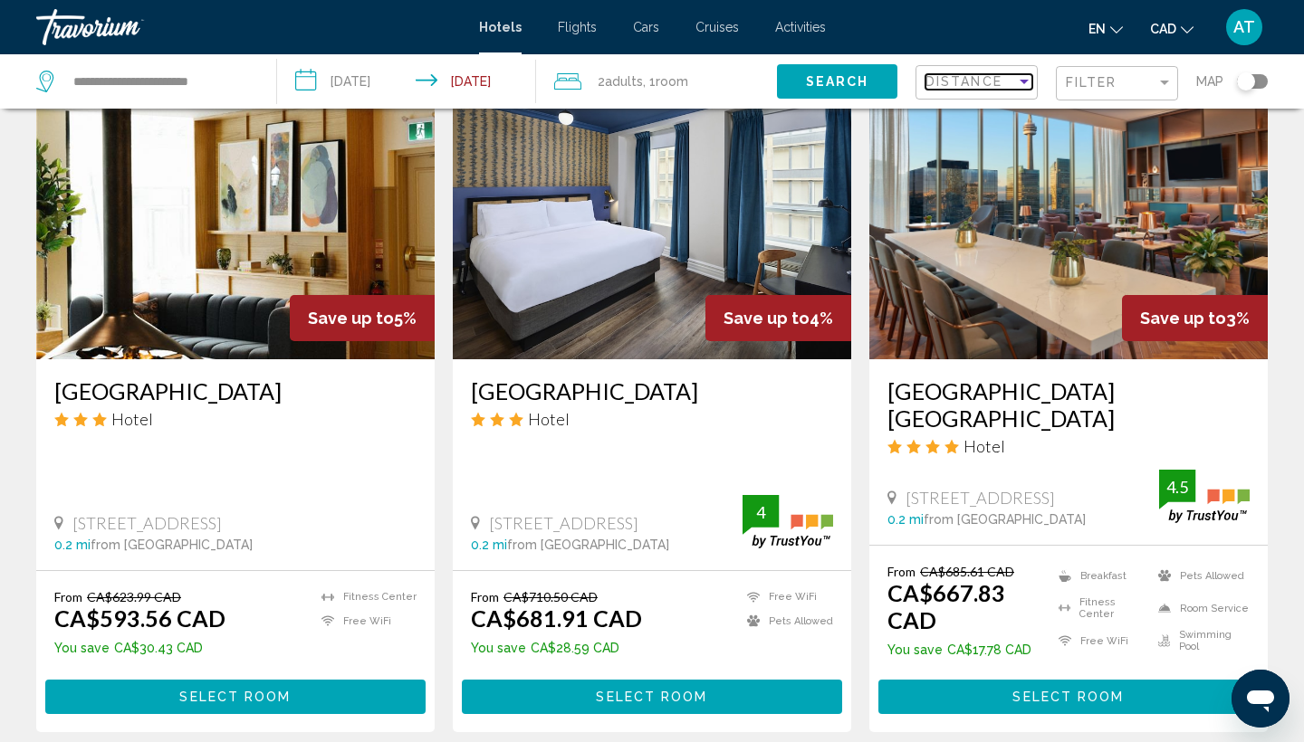
scroll to position [765, 0]
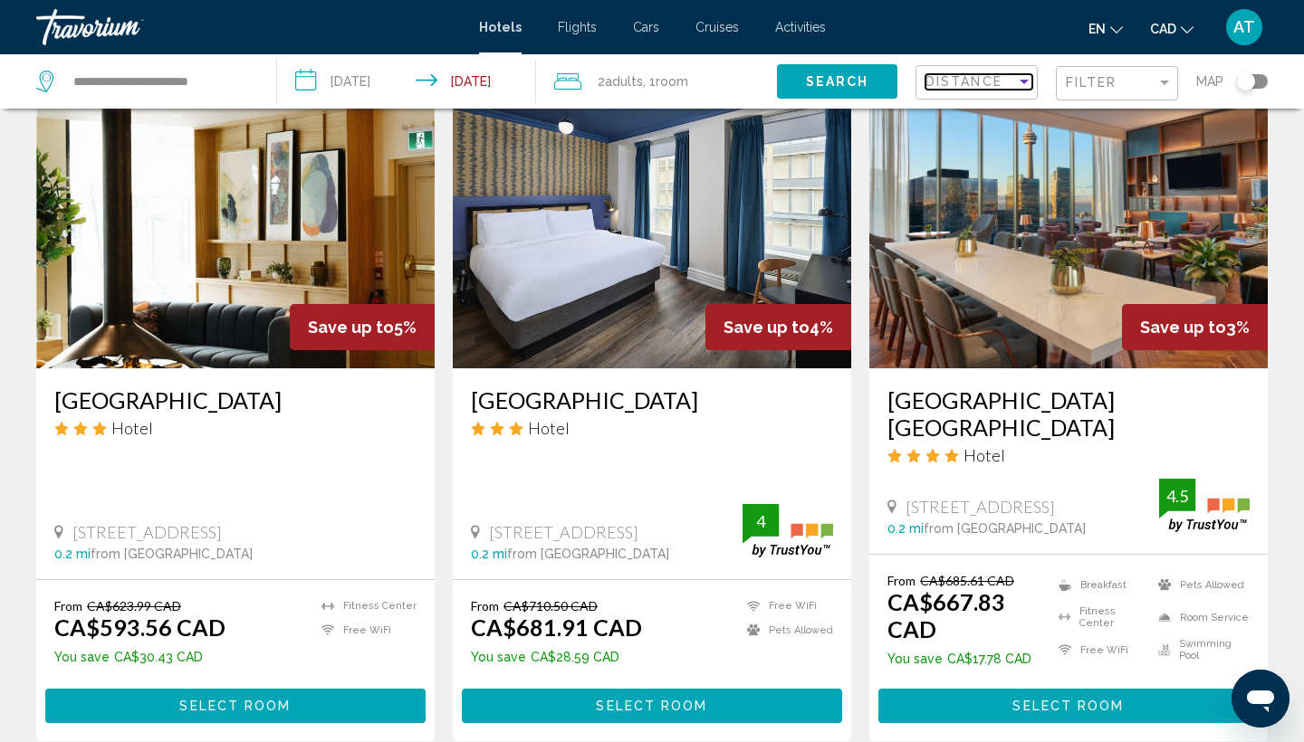
click at [1003, 85] on div "Distance" at bounding box center [970, 81] width 91 height 14
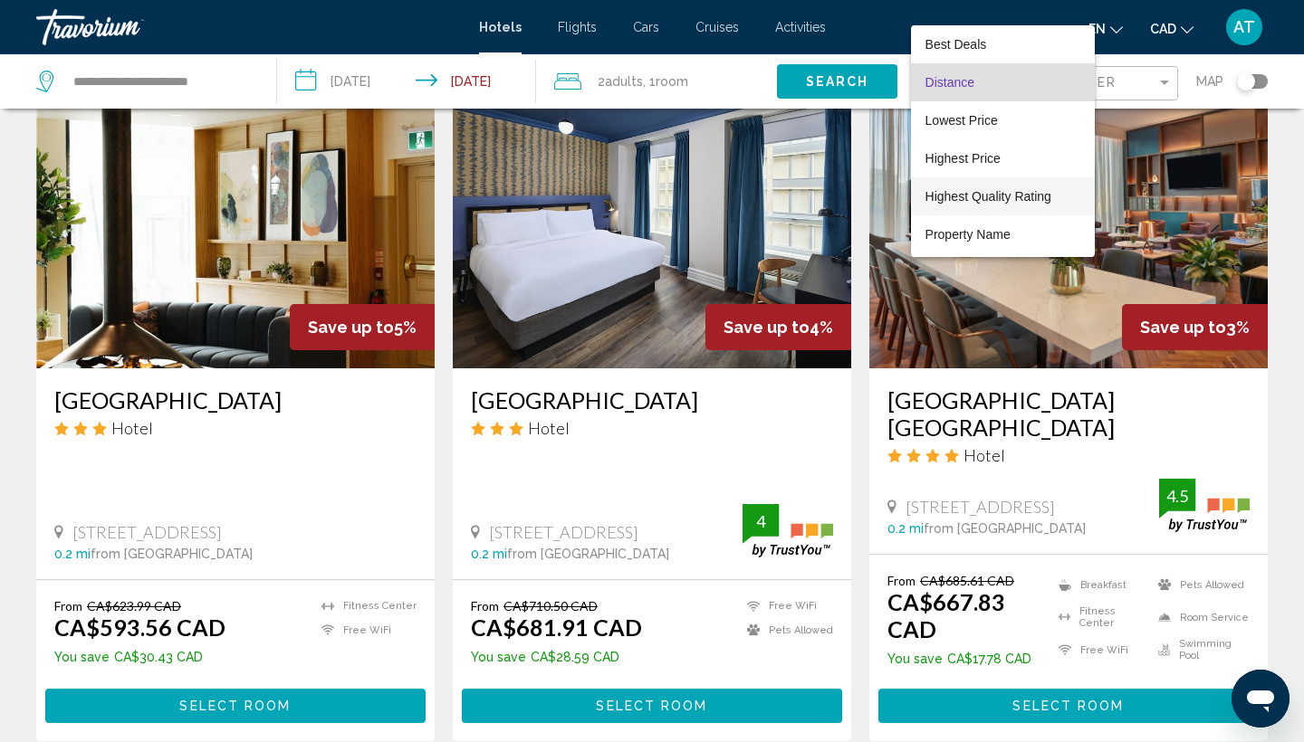
click at [966, 194] on span "Highest Quality Rating" at bounding box center [988, 196] width 126 height 14
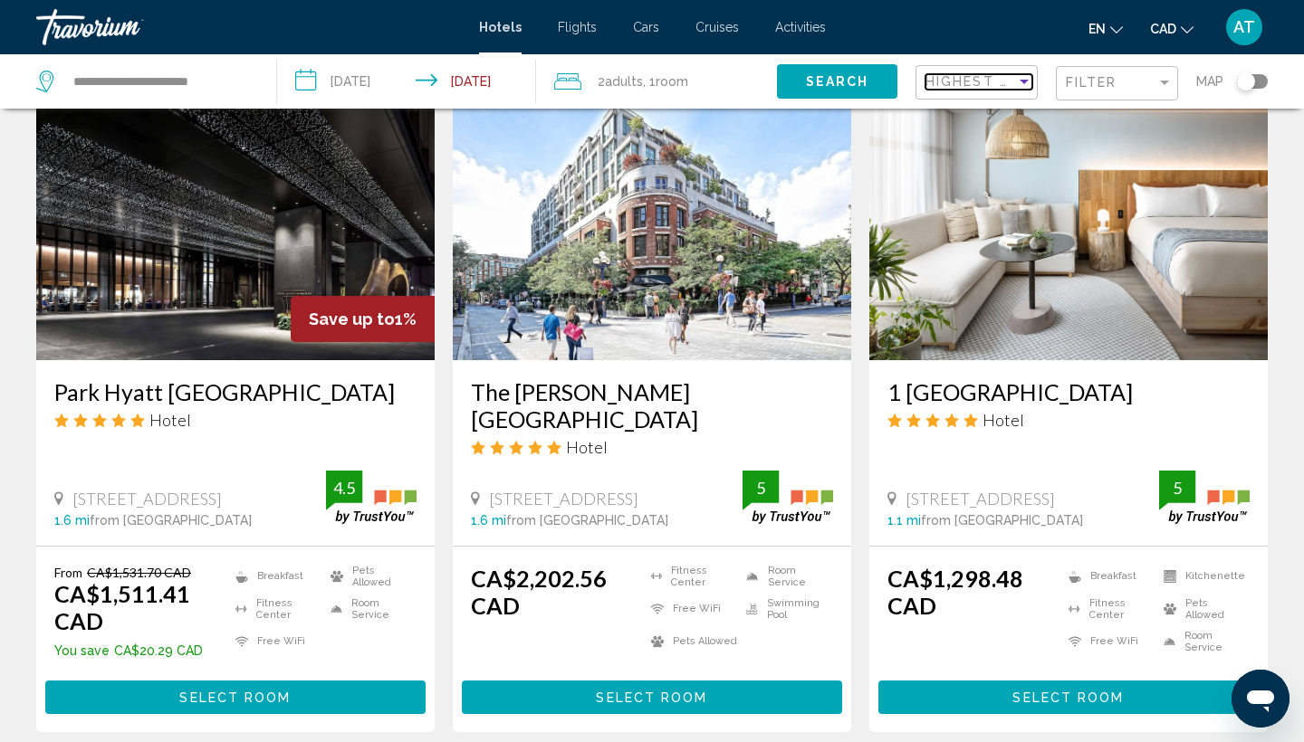
scroll to position [1450, 0]
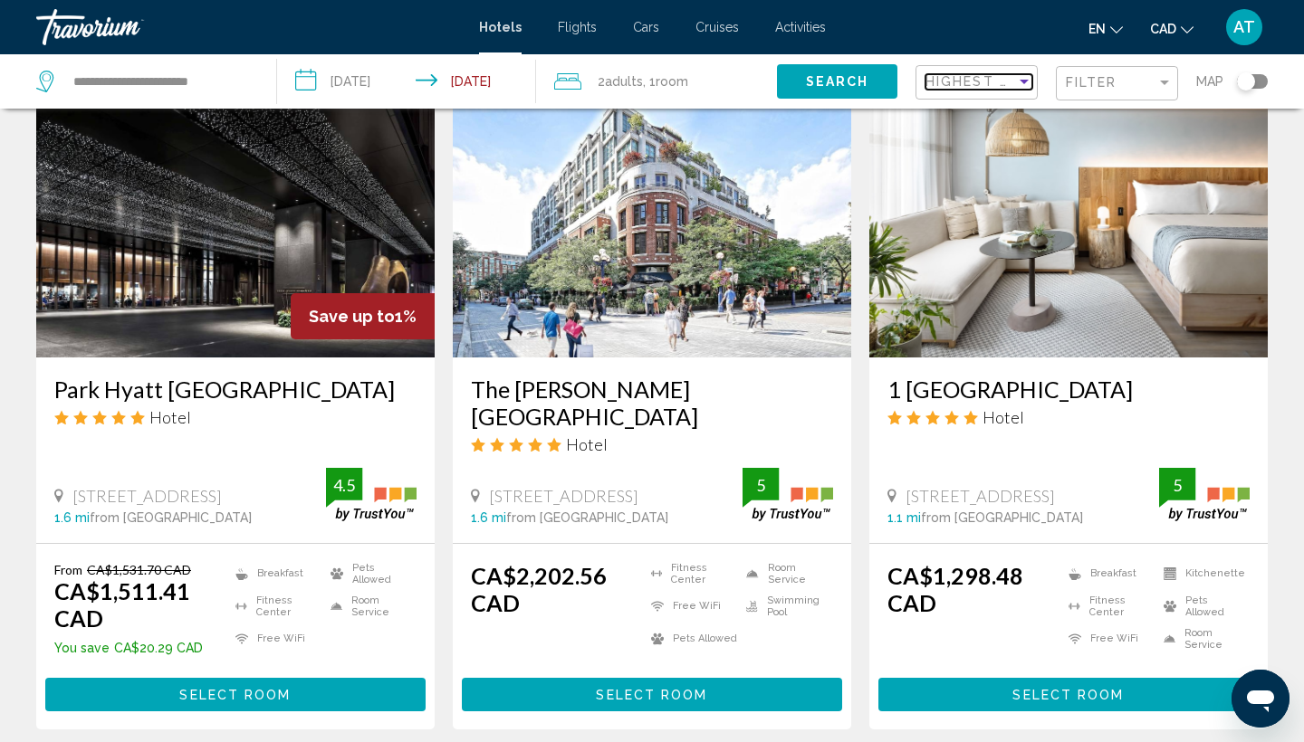
click at [1026, 81] on div "Sort by" at bounding box center [1024, 82] width 9 height 5
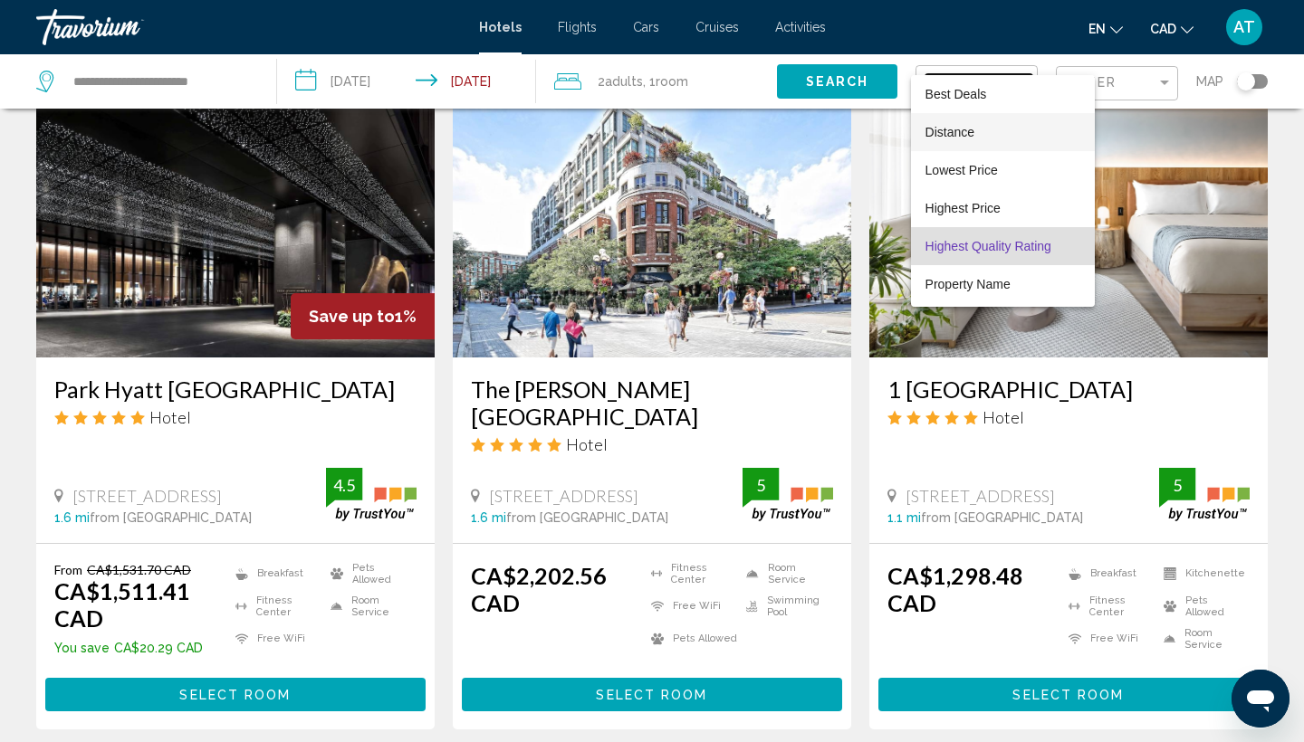
scroll to position [34, 0]
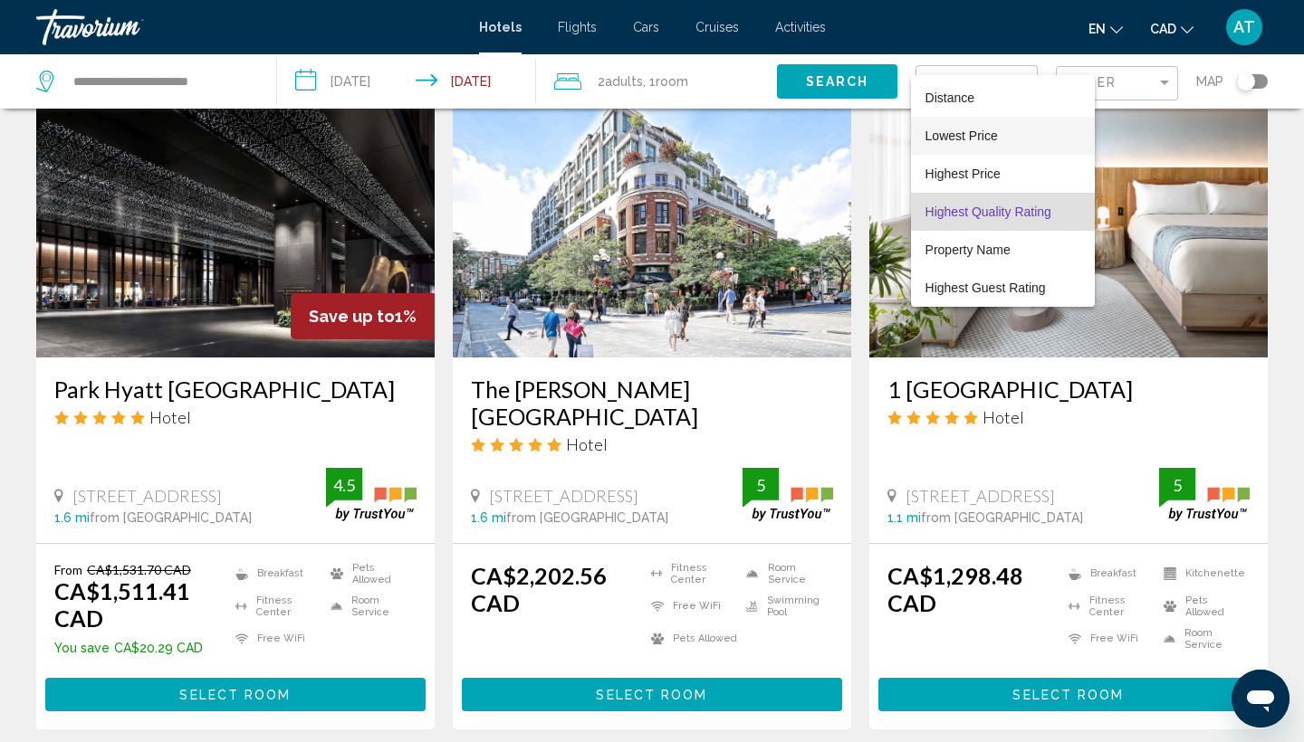
click at [986, 129] on span "Lowest Price" at bounding box center [961, 136] width 72 height 14
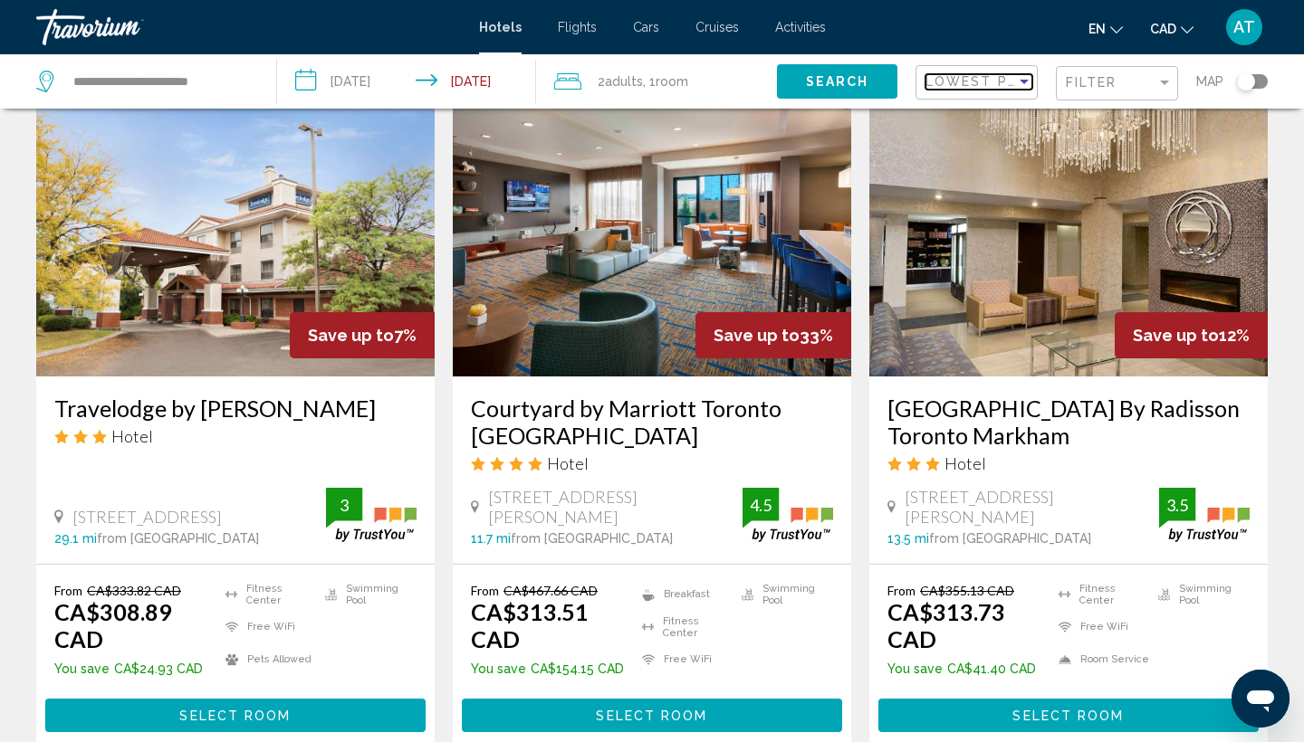
click at [1001, 81] on span "Lowest Price" at bounding box center [983, 81] width 117 height 14
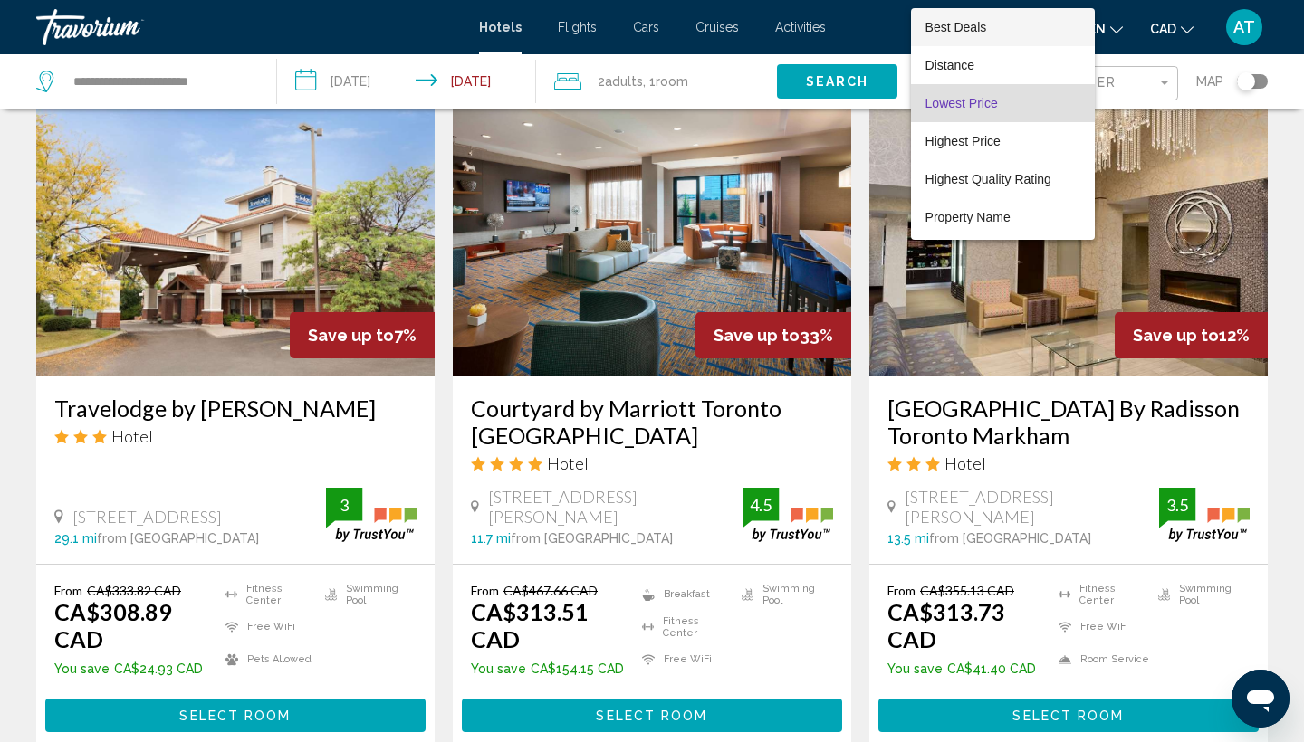
click at [997, 31] on span "Best Deals" at bounding box center [1002, 27] width 155 height 38
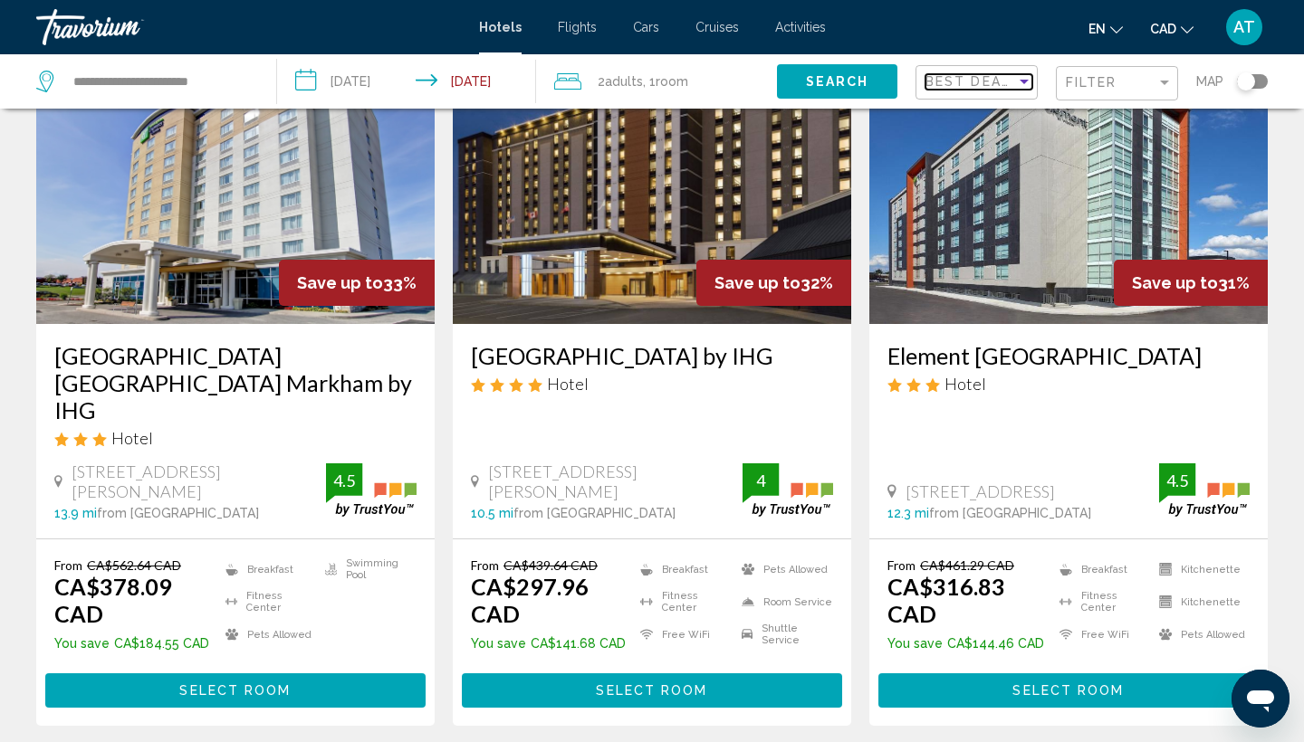
scroll to position [838, 0]
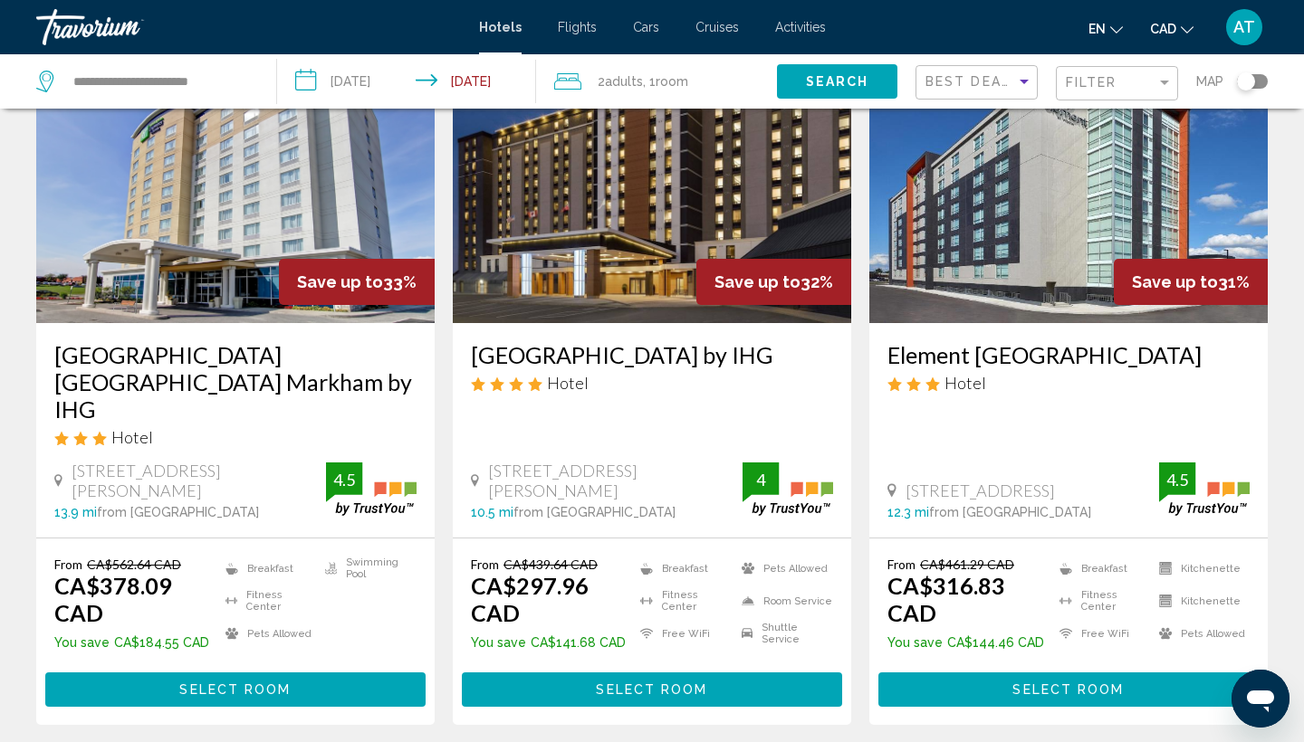
click at [557, 673] on button "Select Room" at bounding box center [652, 690] width 380 height 34
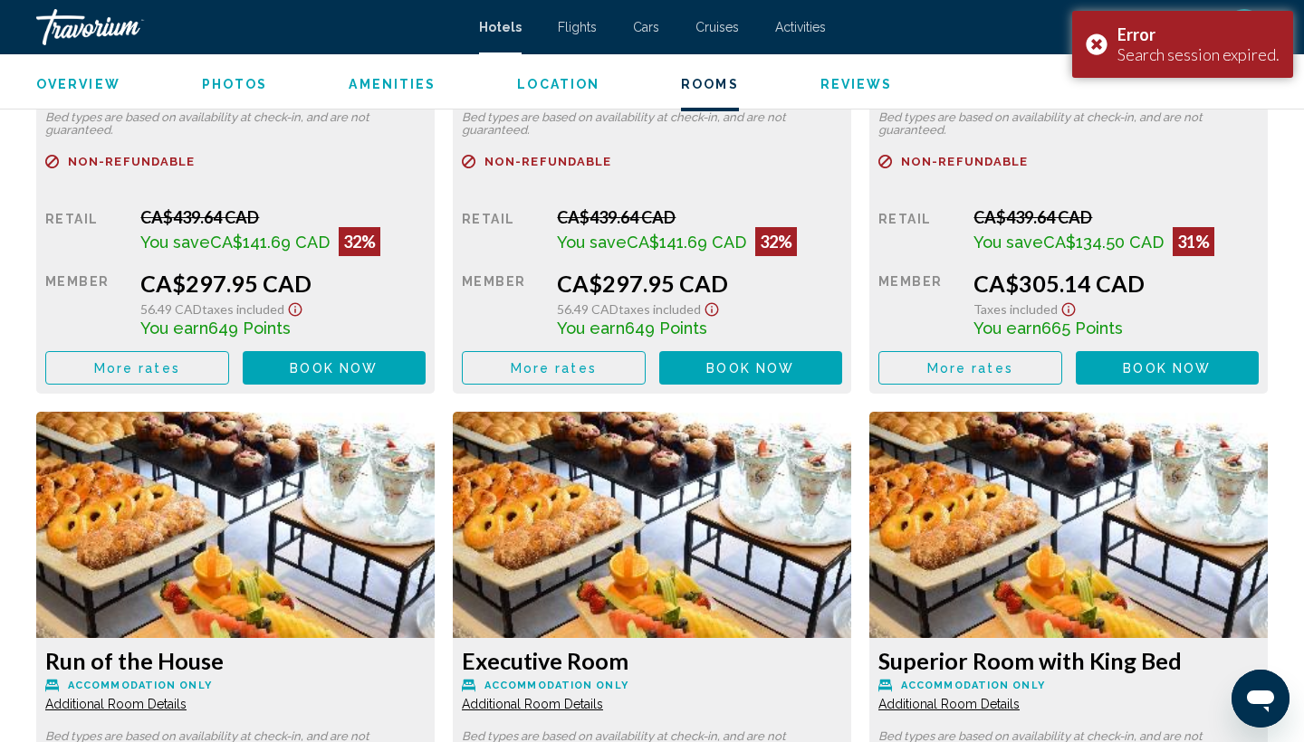
scroll to position [2736, 0]
